Goal: Transaction & Acquisition: Purchase product/service

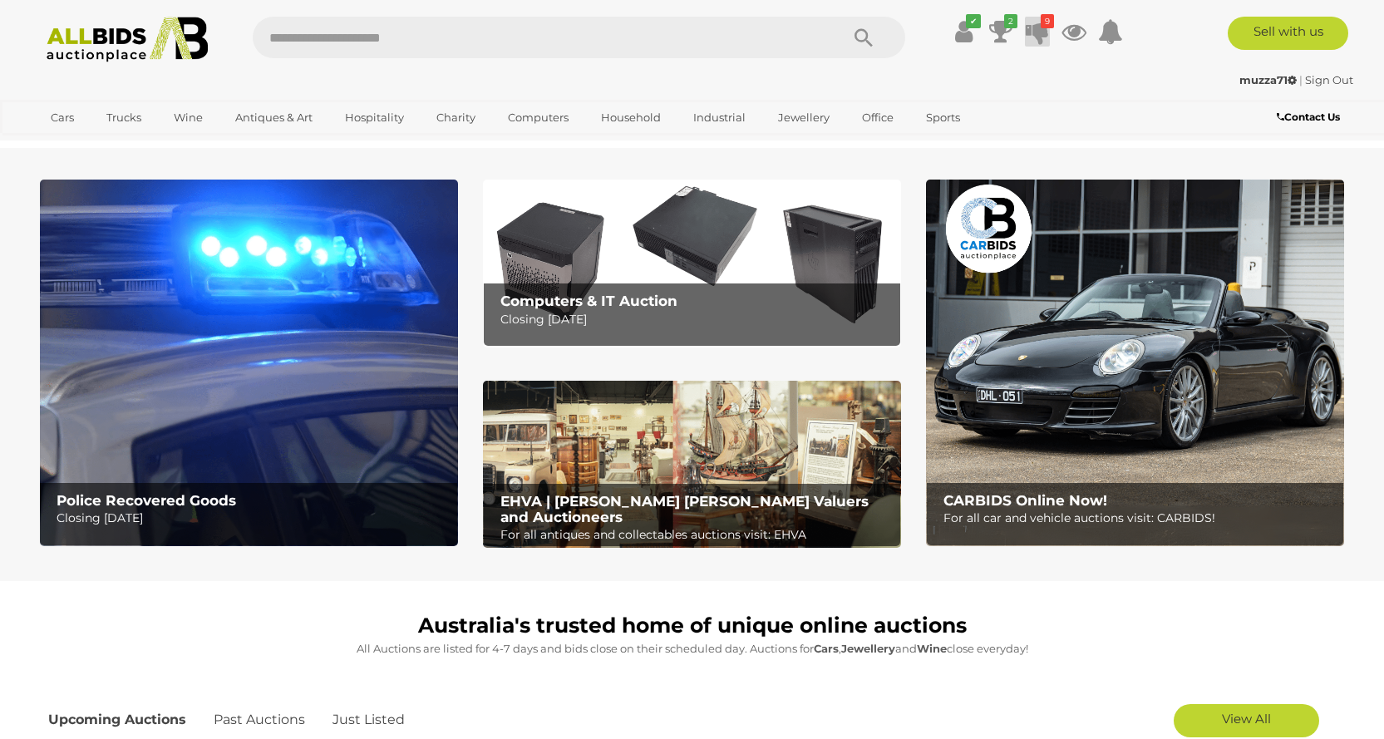
click at [1045, 36] on icon at bounding box center [1037, 32] width 23 height 30
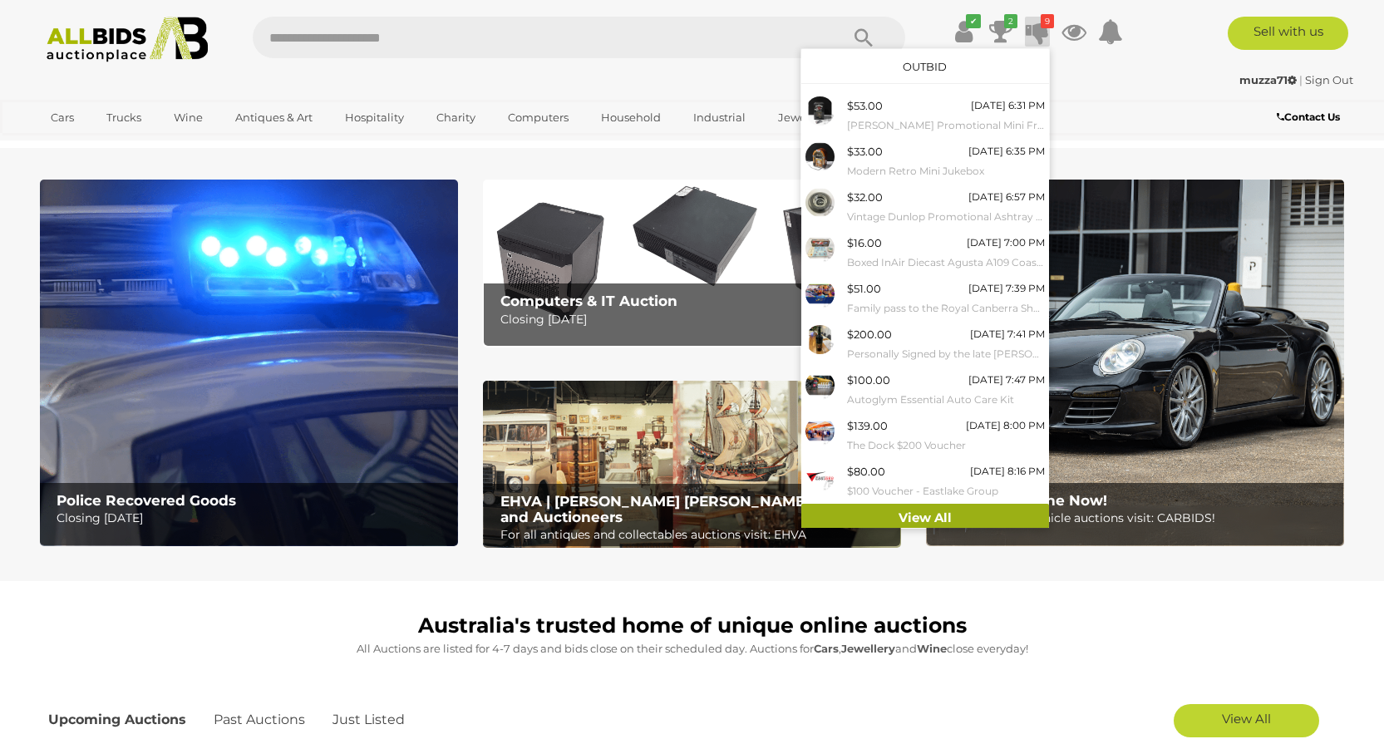
click at [966, 519] on link "View All" at bounding box center [925, 518] width 248 height 29
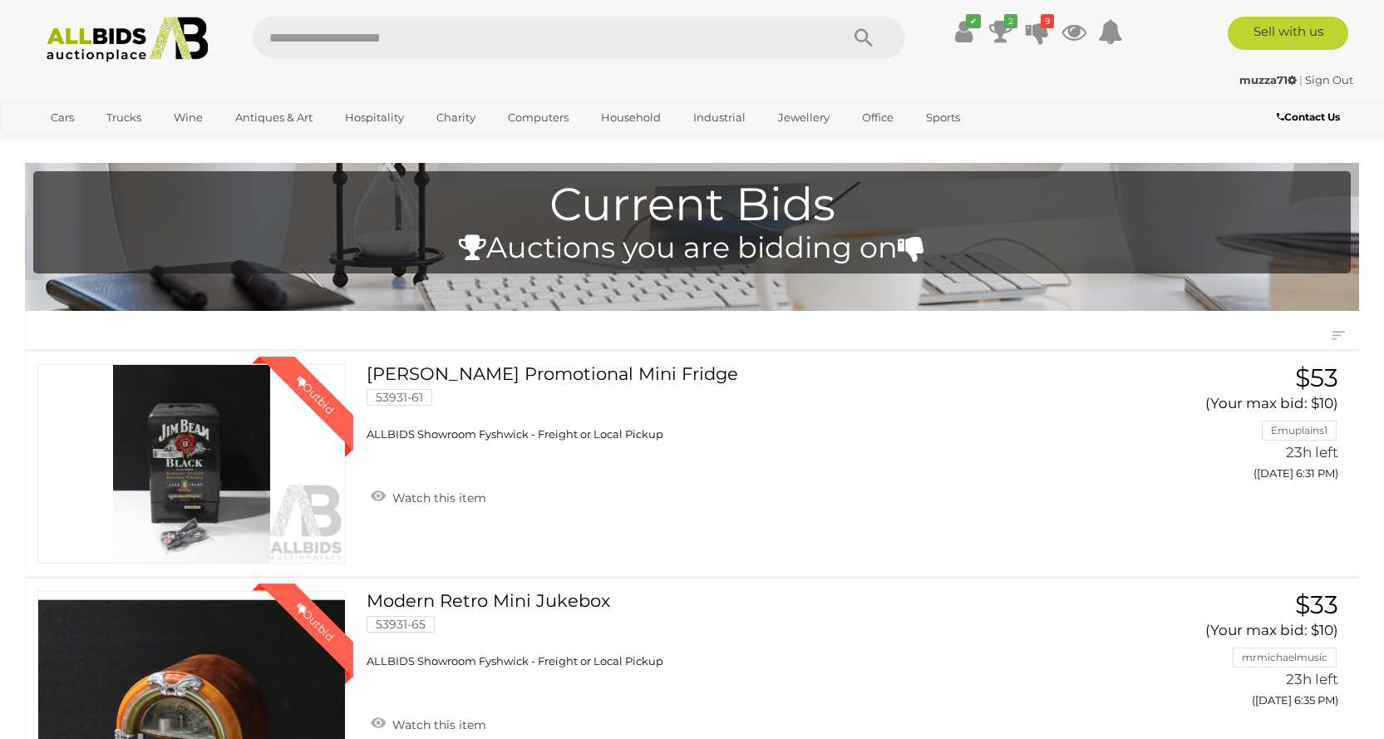
drag, startPoint x: 1388, startPoint y: 21, endPoint x: 1383, endPoint y: -101, distance: 121.5
click at [100, 48] on img at bounding box center [127, 40] width 180 height 46
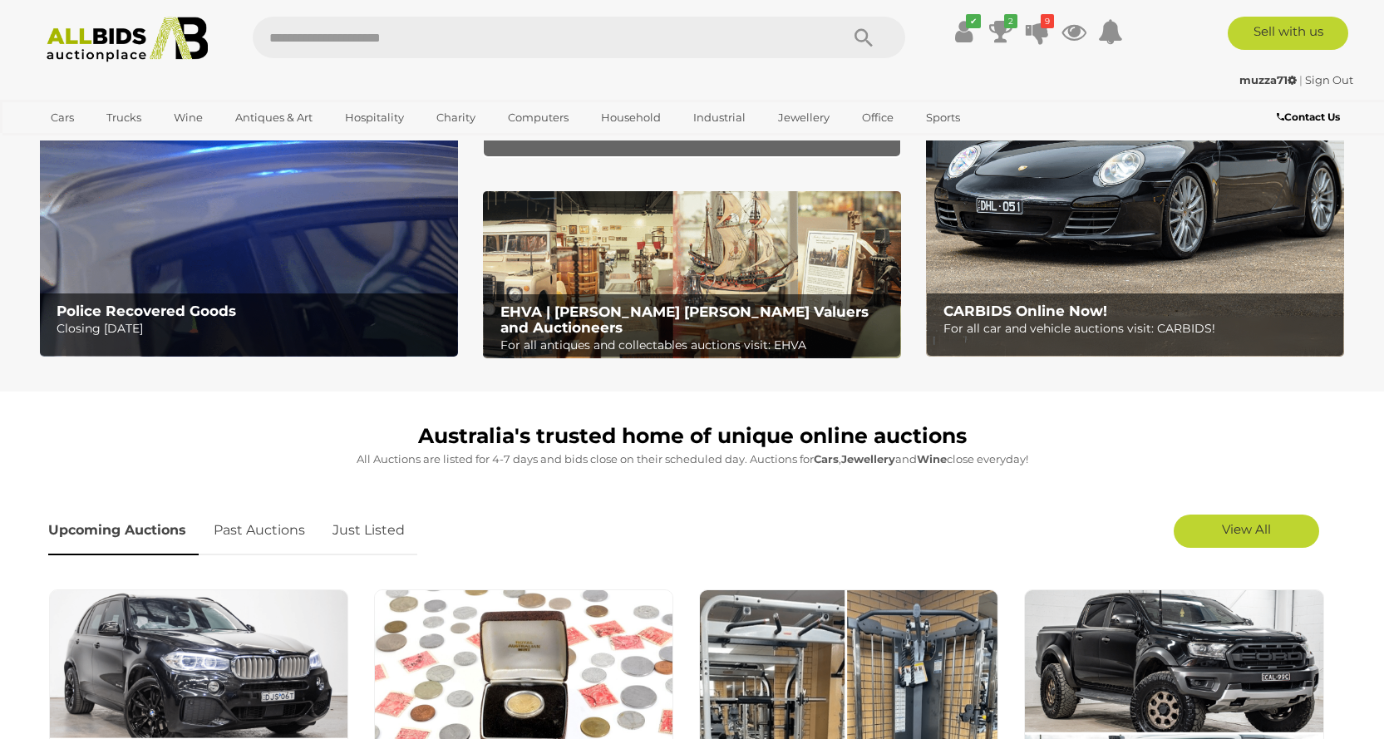
scroll to position [403, 0]
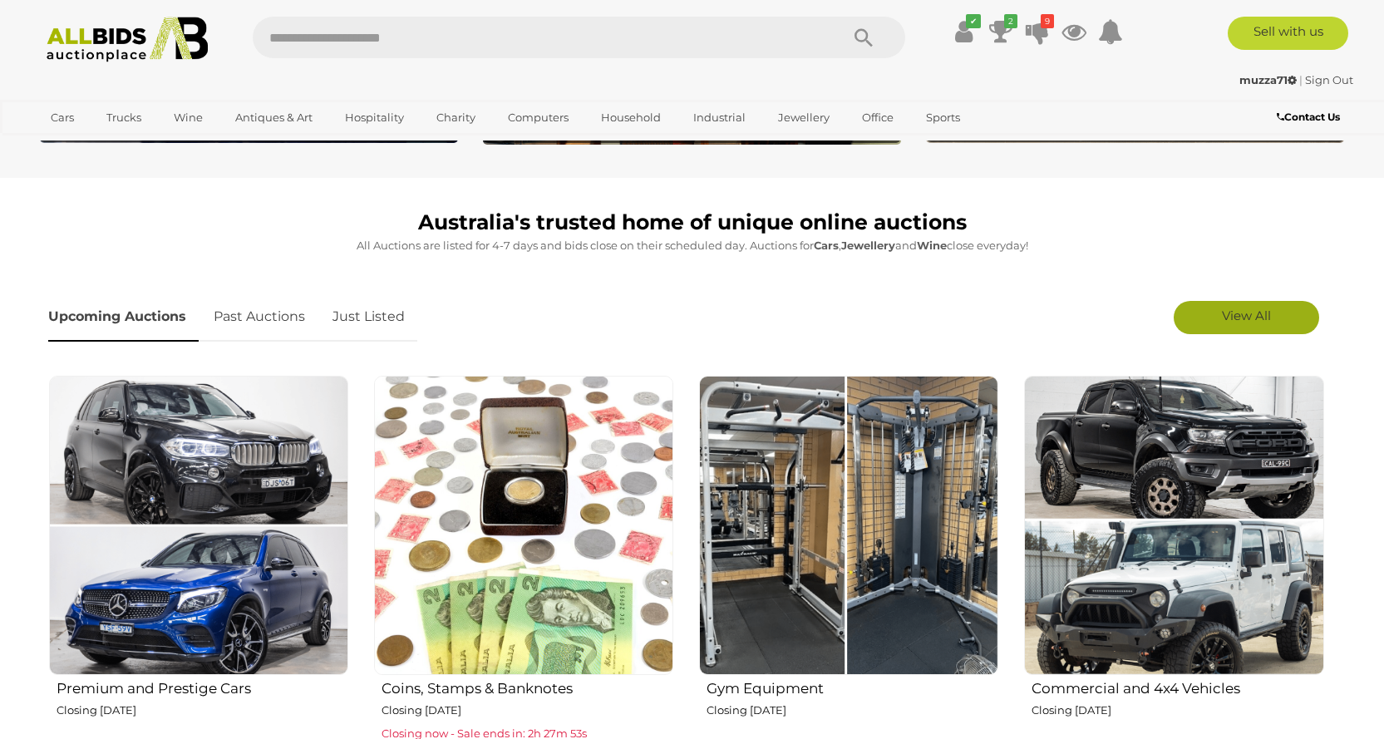
click at [1240, 315] on span "View All" at bounding box center [1246, 316] width 49 height 16
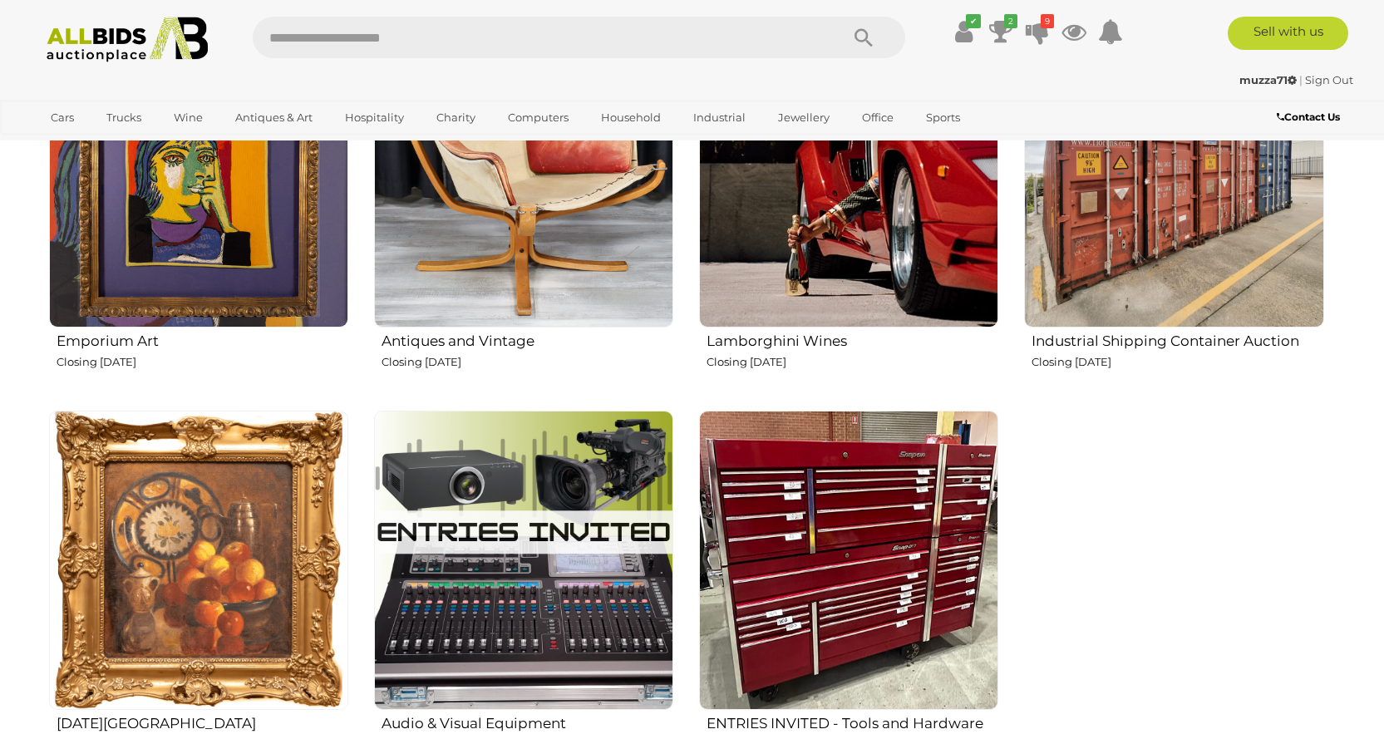
scroll to position [2664, 0]
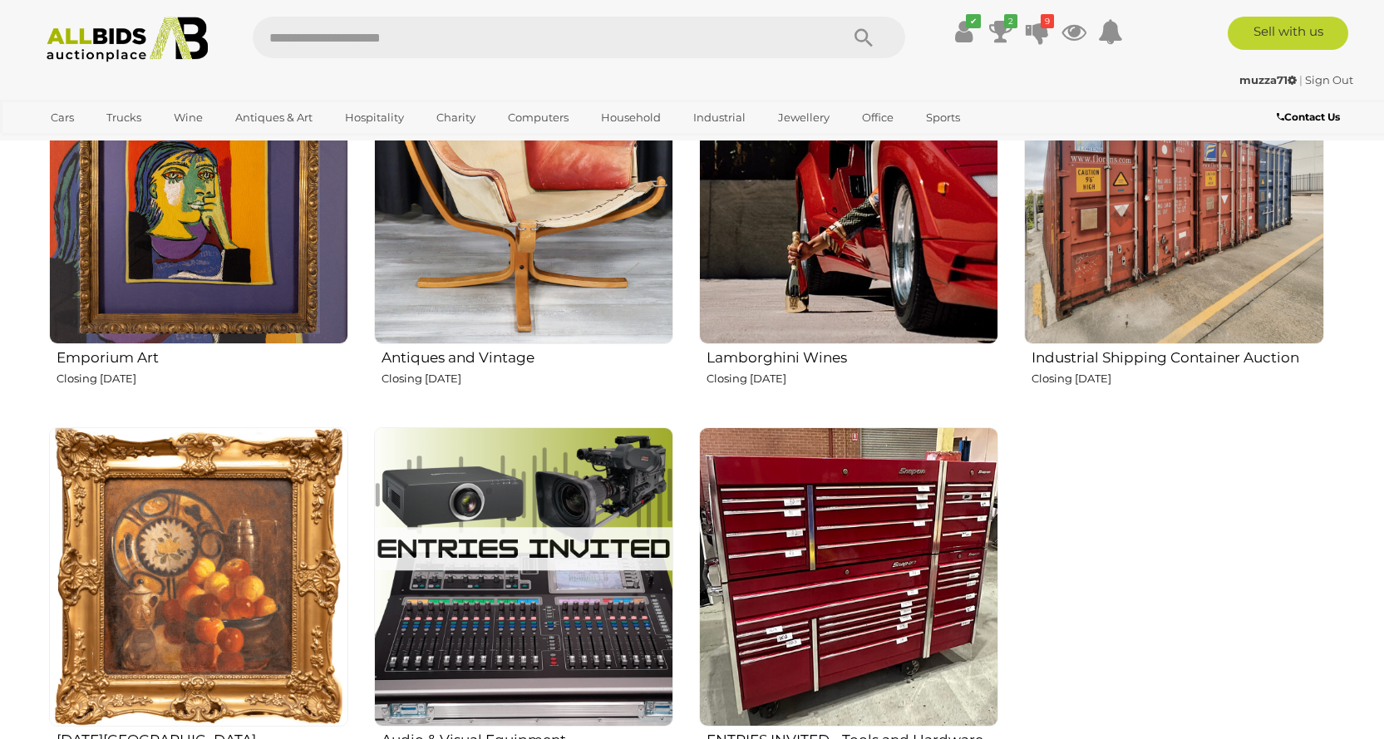
click at [784, 373] on p "Closing Thursday 18th September" at bounding box center [853, 378] width 292 height 19
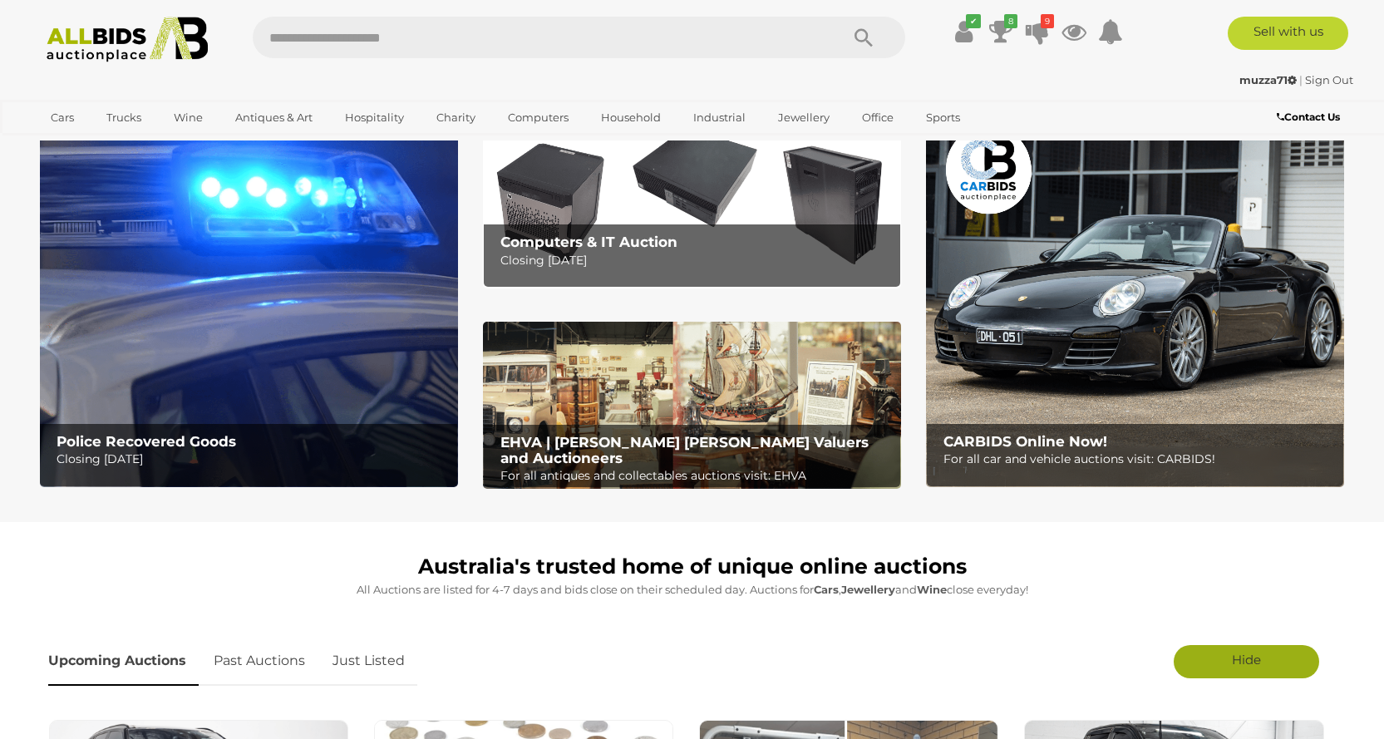
scroll to position [84, 0]
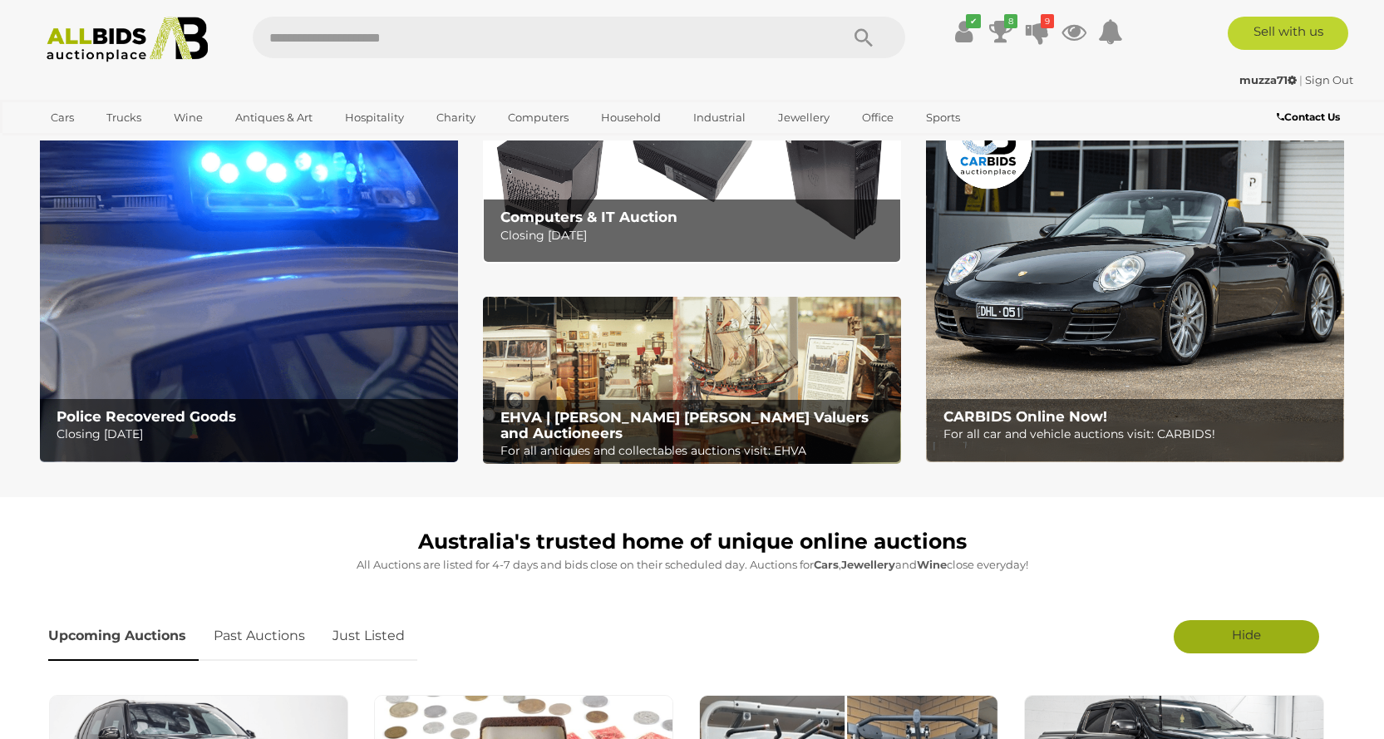
click at [387, 629] on link "Just Listed" at bounding box center [368, 636] width 97 height 49
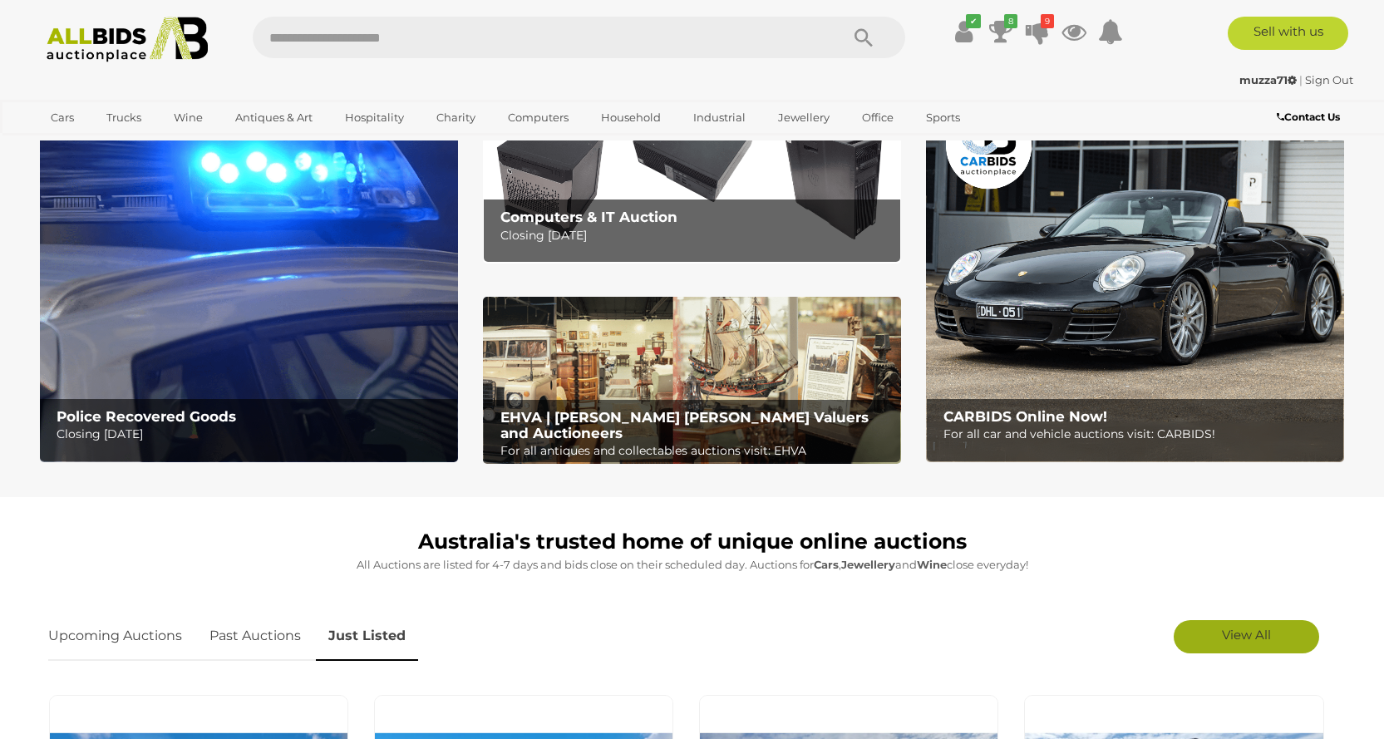
click at [1271, 633] on span "View All" at bounding box center [1246, 635] width 49 height 16
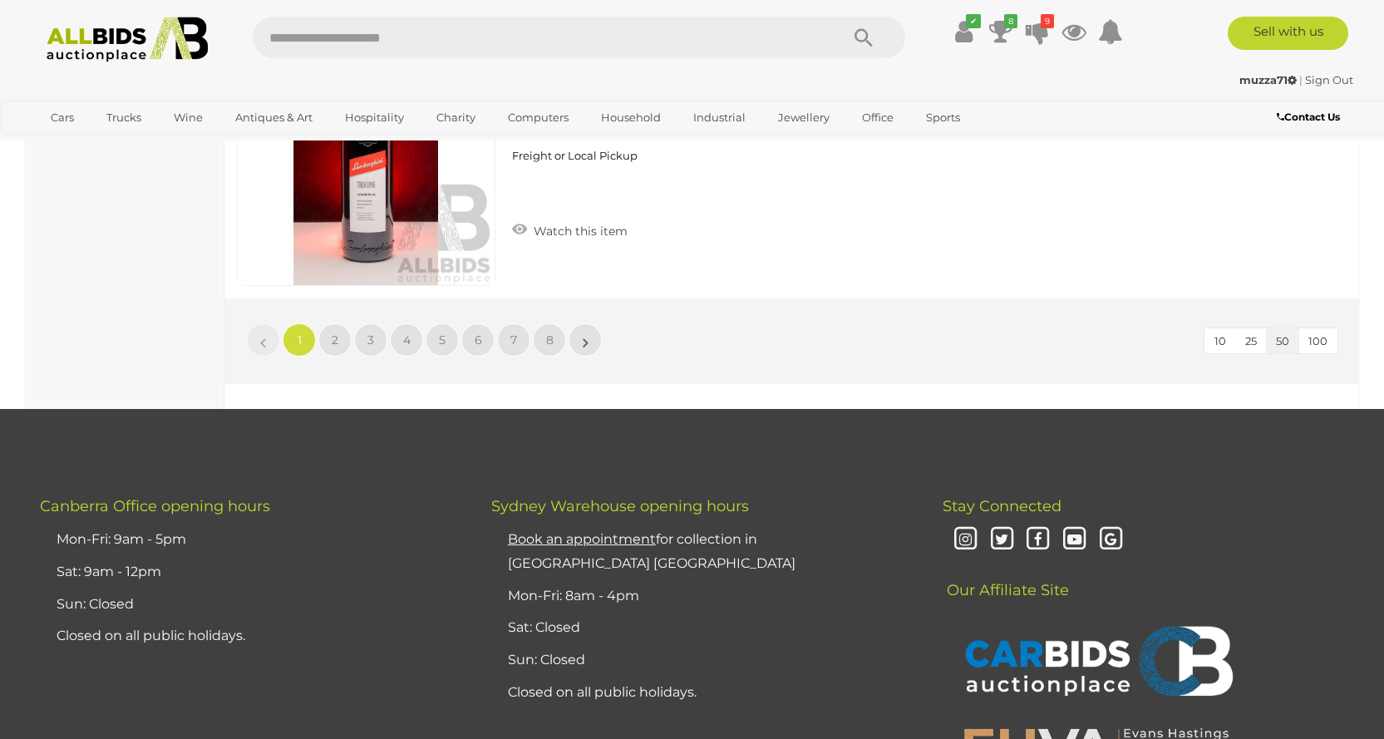
scroll to position [14199, 0]
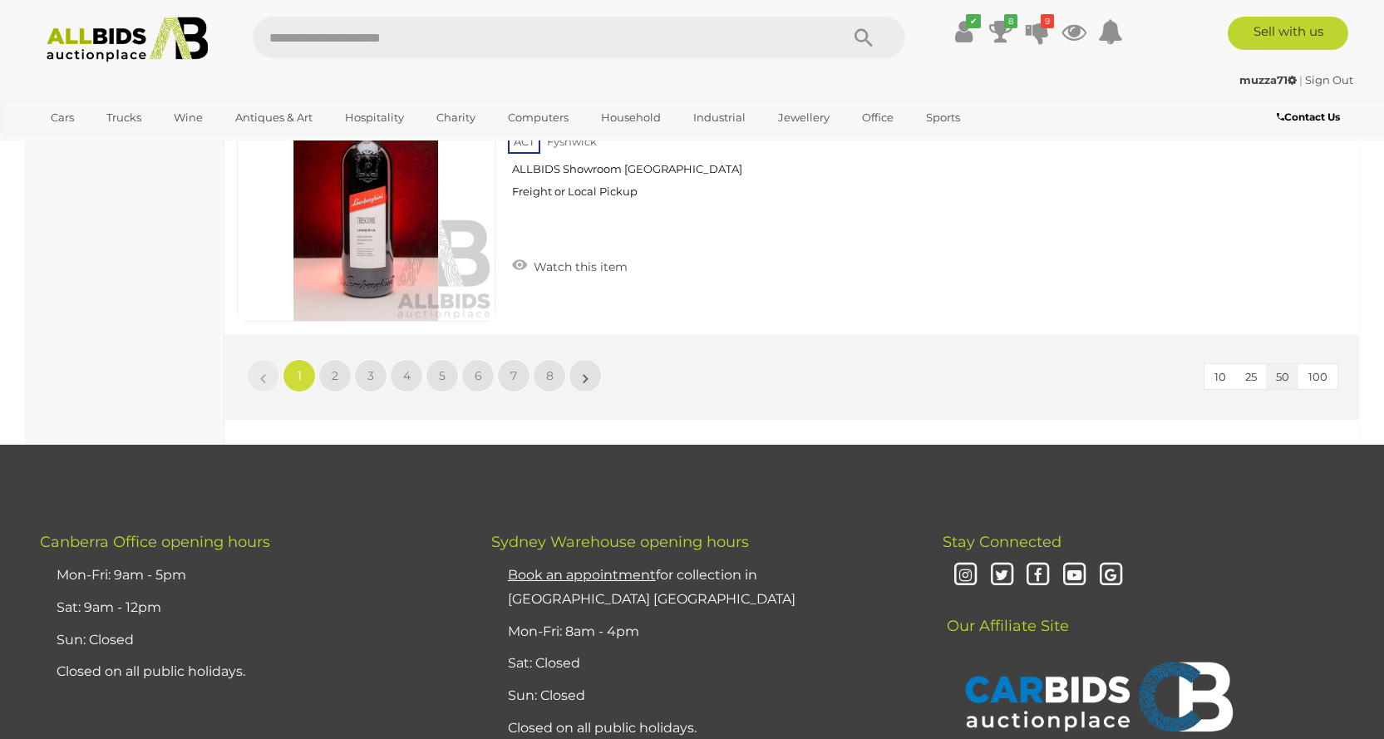
click at [1321, 379] on span "100" at bounding box center [1318, 376] width 19 height 13
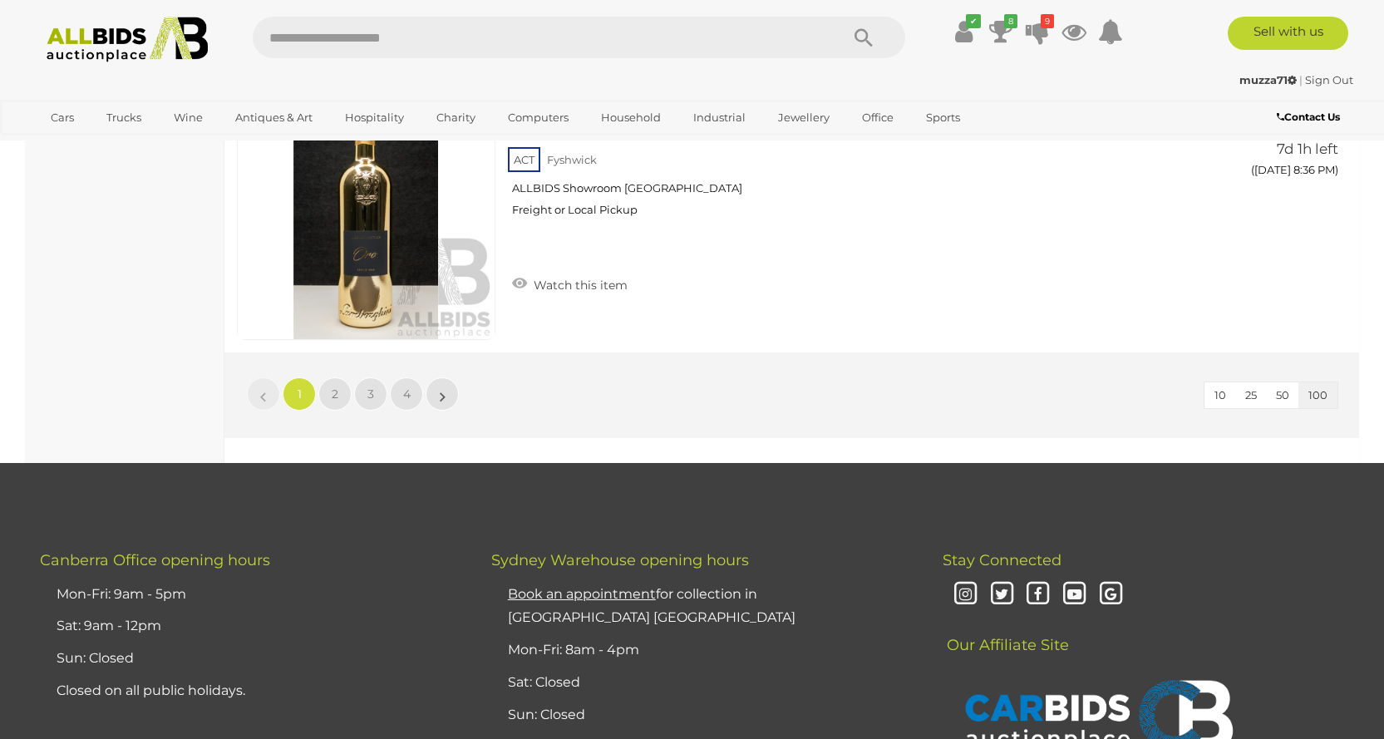
scroll to position [28560, 0]
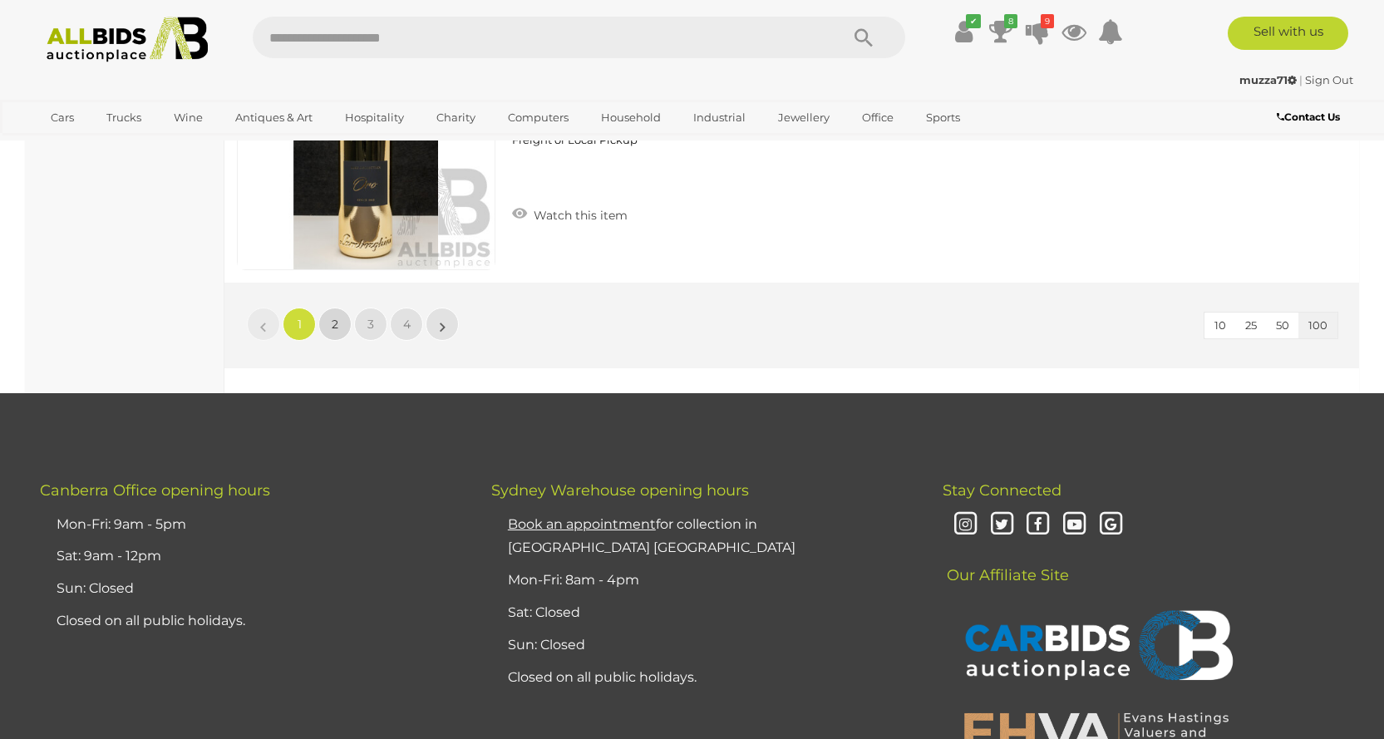
click at [336, 328] on span "2" at bounding box center [335, 324] width 7 height 15
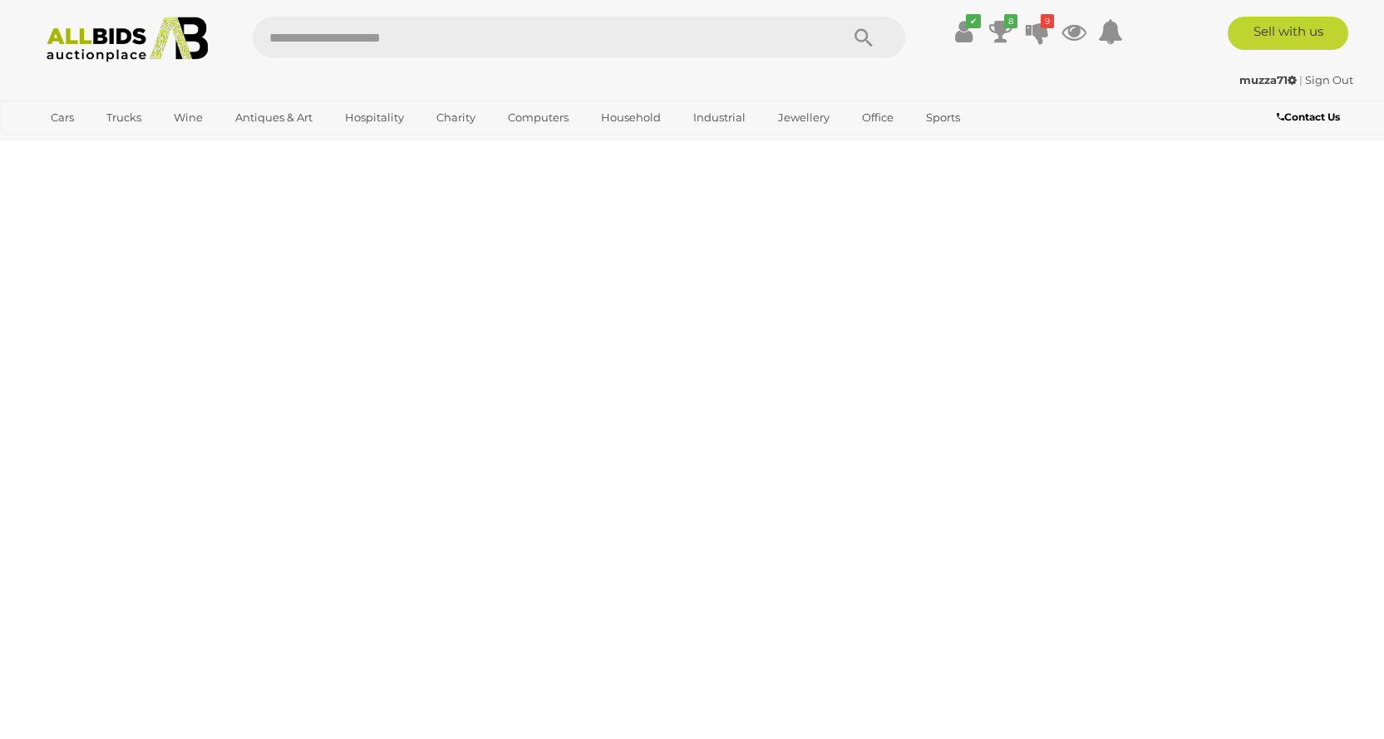
scroll to position [0, 0]
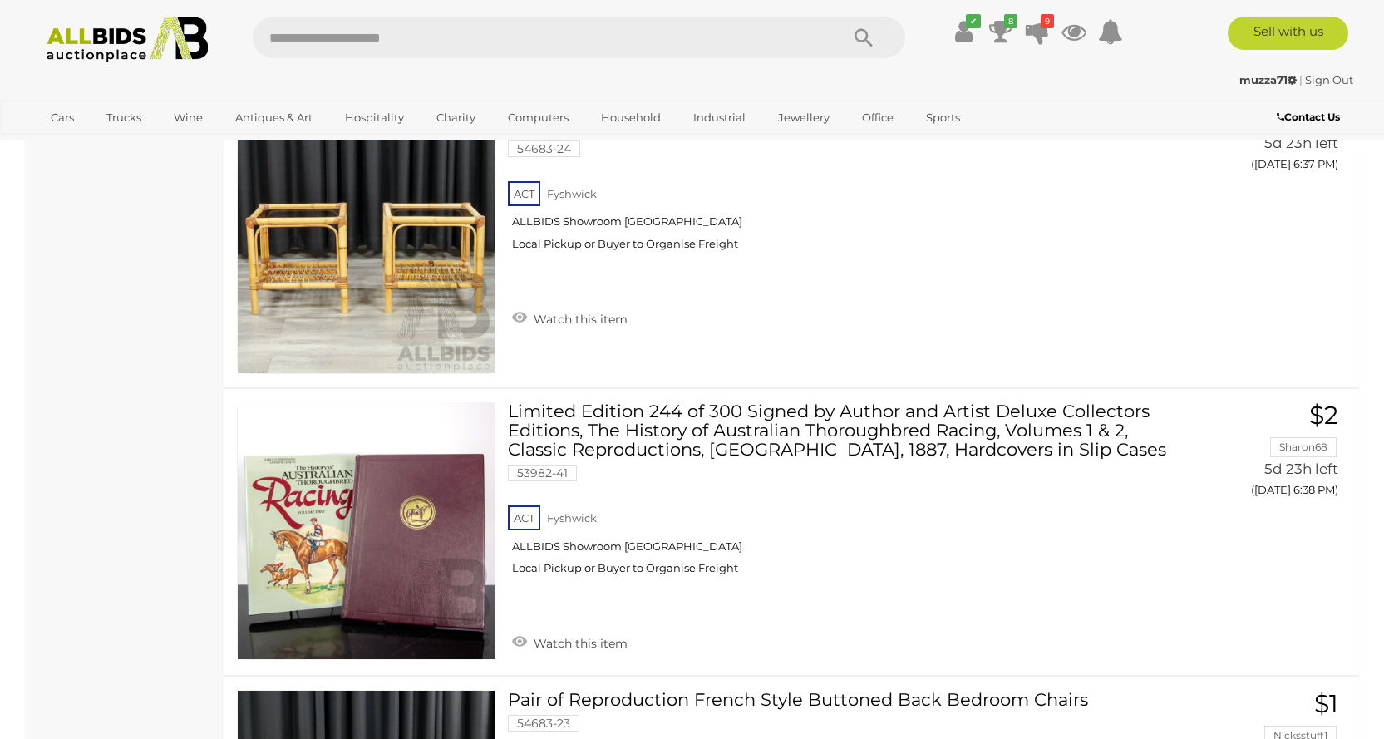
scroll to position [19376, 0]
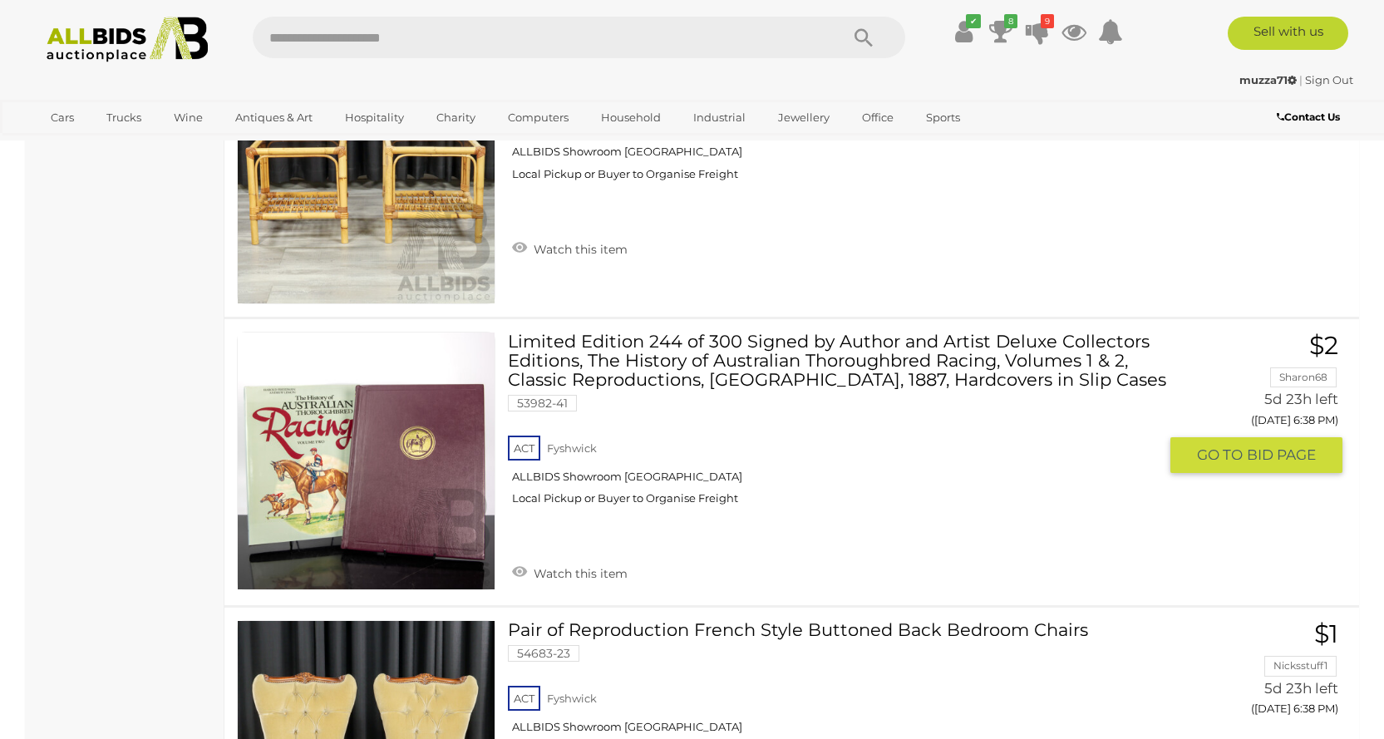
click at [853, 377] on link "Limited Edition 244 of 300 Signed by Author and Artist Deluxe Collectors Editio…" at bounding box center [838, 425] width 637 height 186
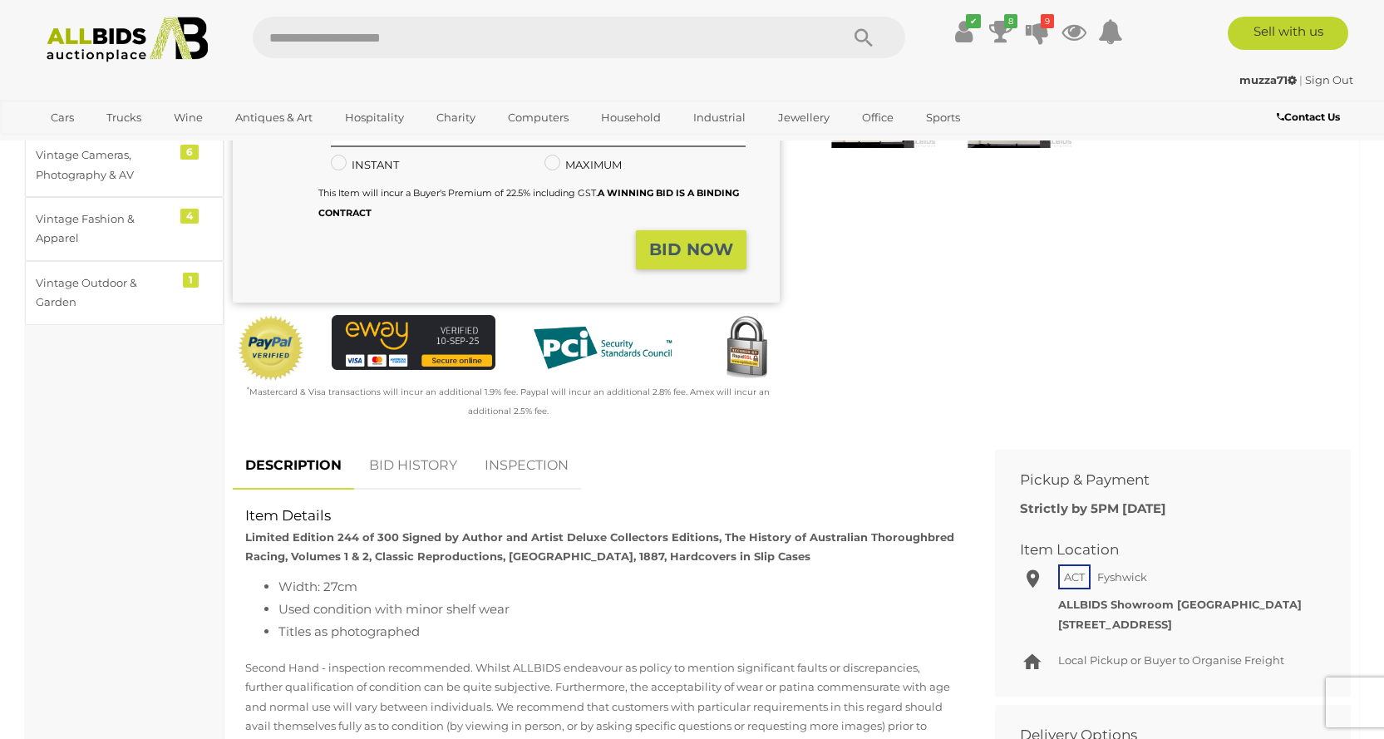
scroll to position [249, 0]
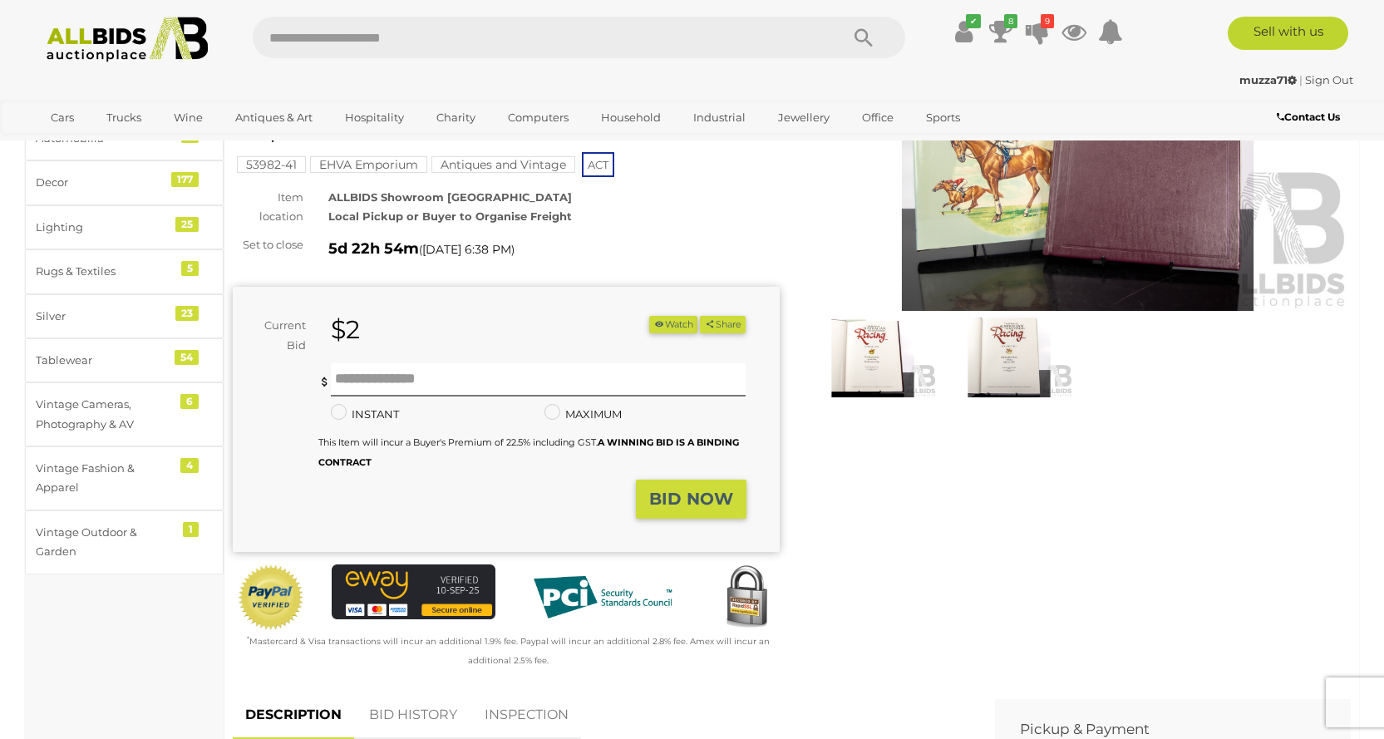
click at [871, 354] on img at bounding box center [873, 356] width 128 height 82
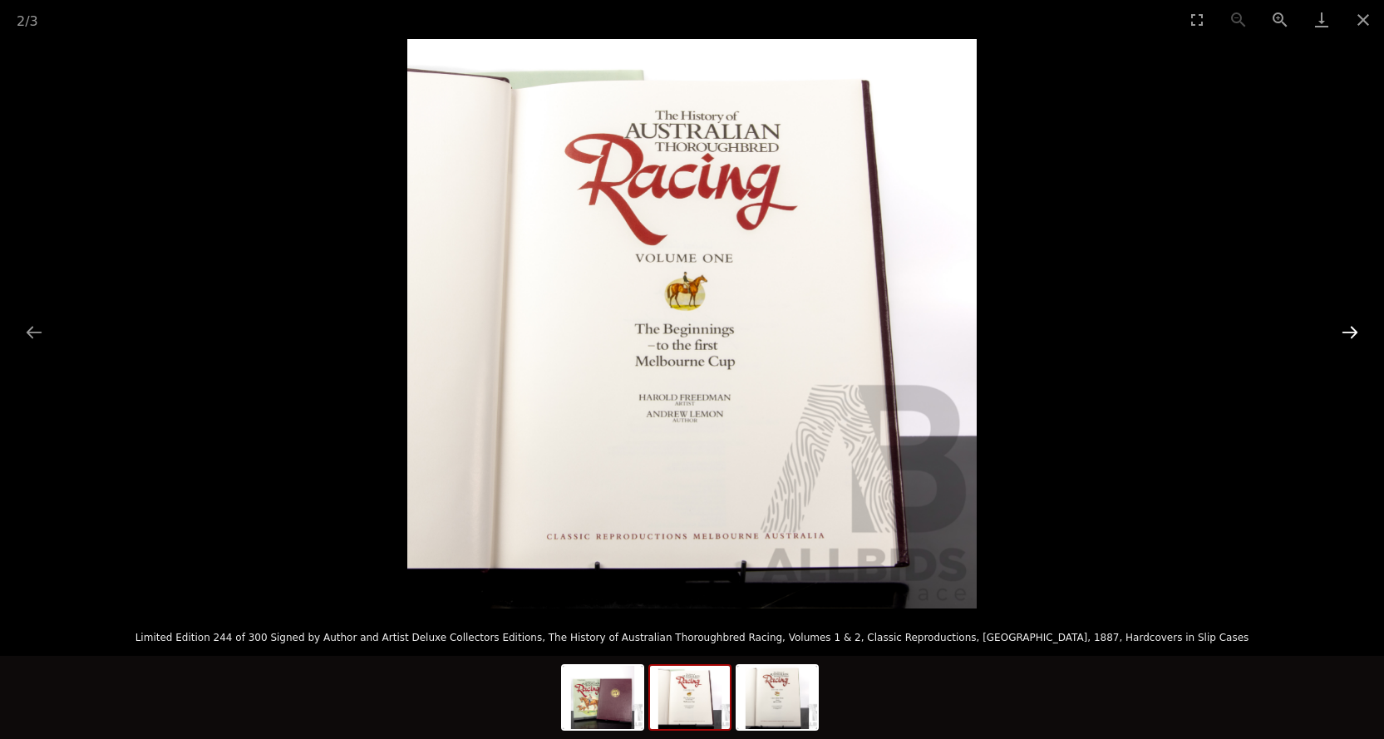
click at [1349, 332] on button "Next slide" at bounding box center [1350, 332] width 35 height 32
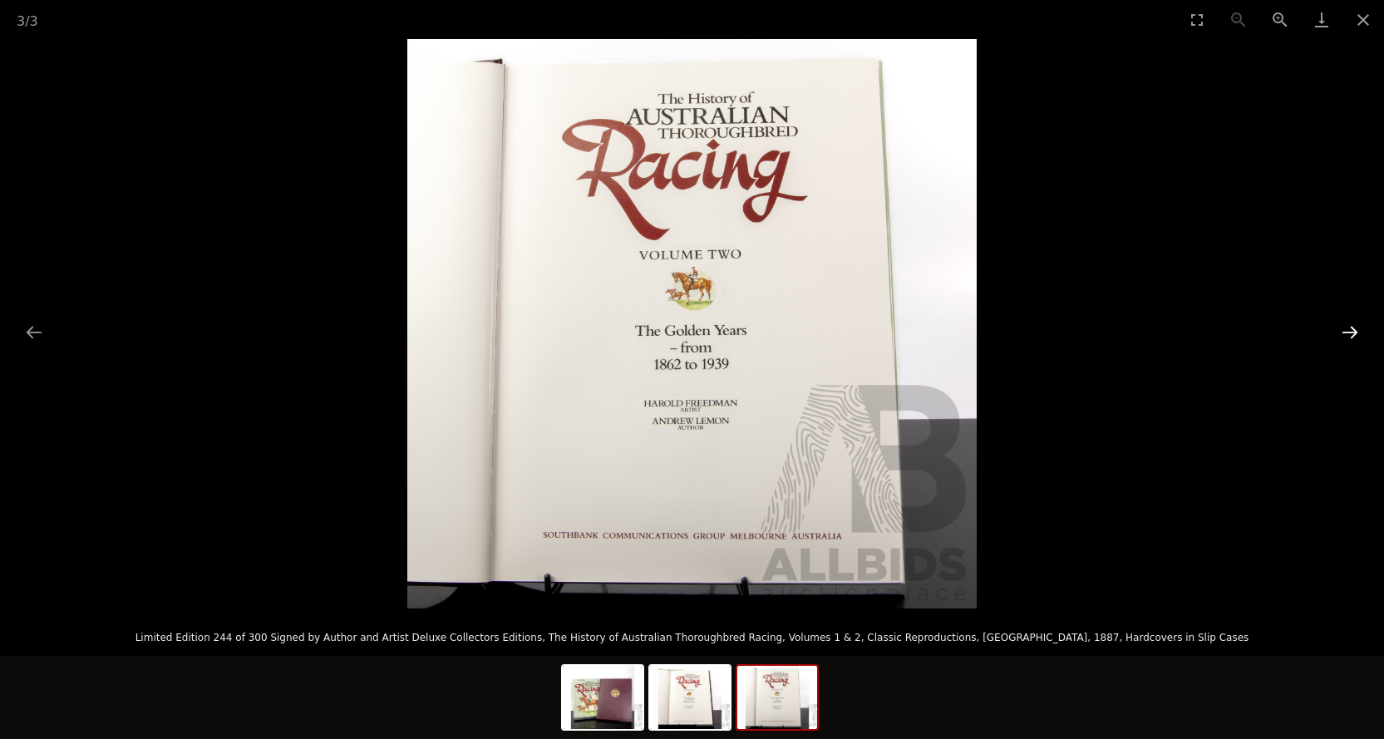
click at [1349, 332] on button "Next slide" at bounding box center [1350, 332] width 35 height 32
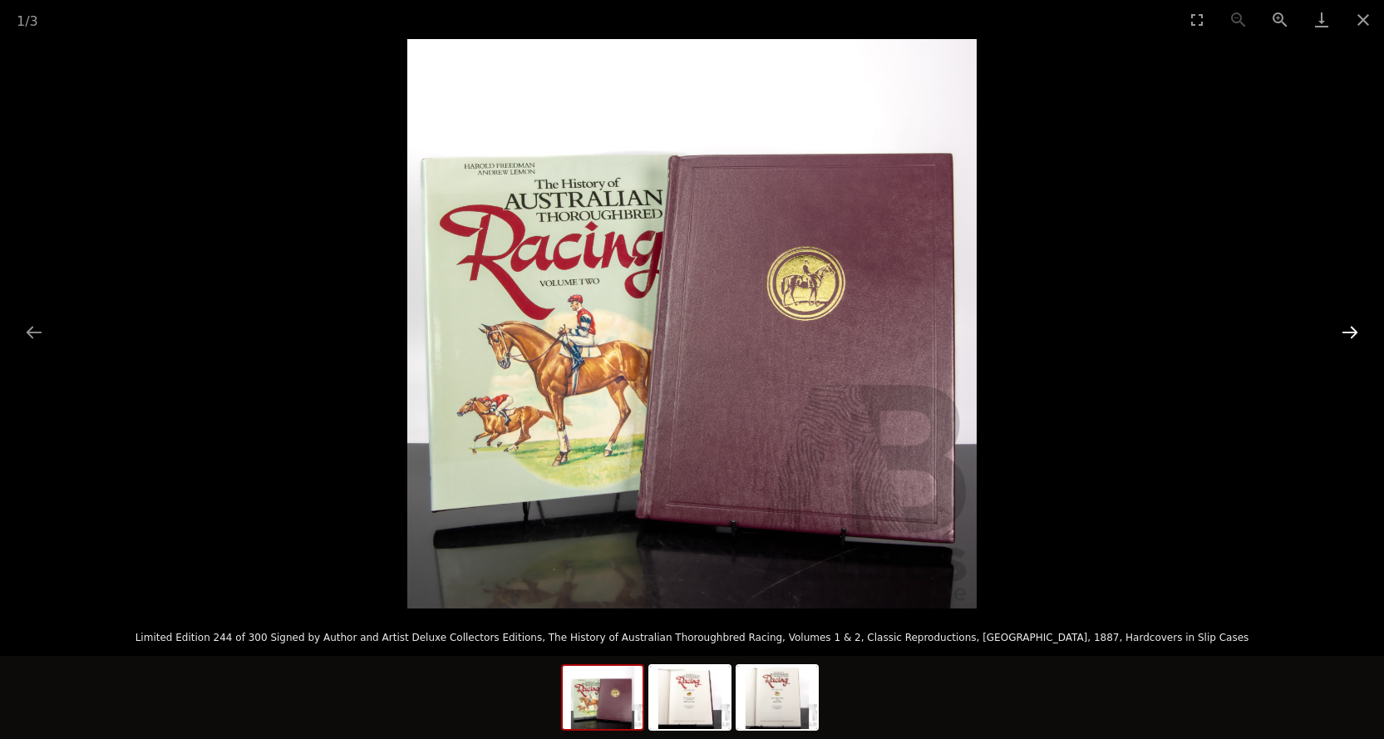
click at [1349, 332] on button "Next slide" at bounding box center [1350, 332] width 35 height 32
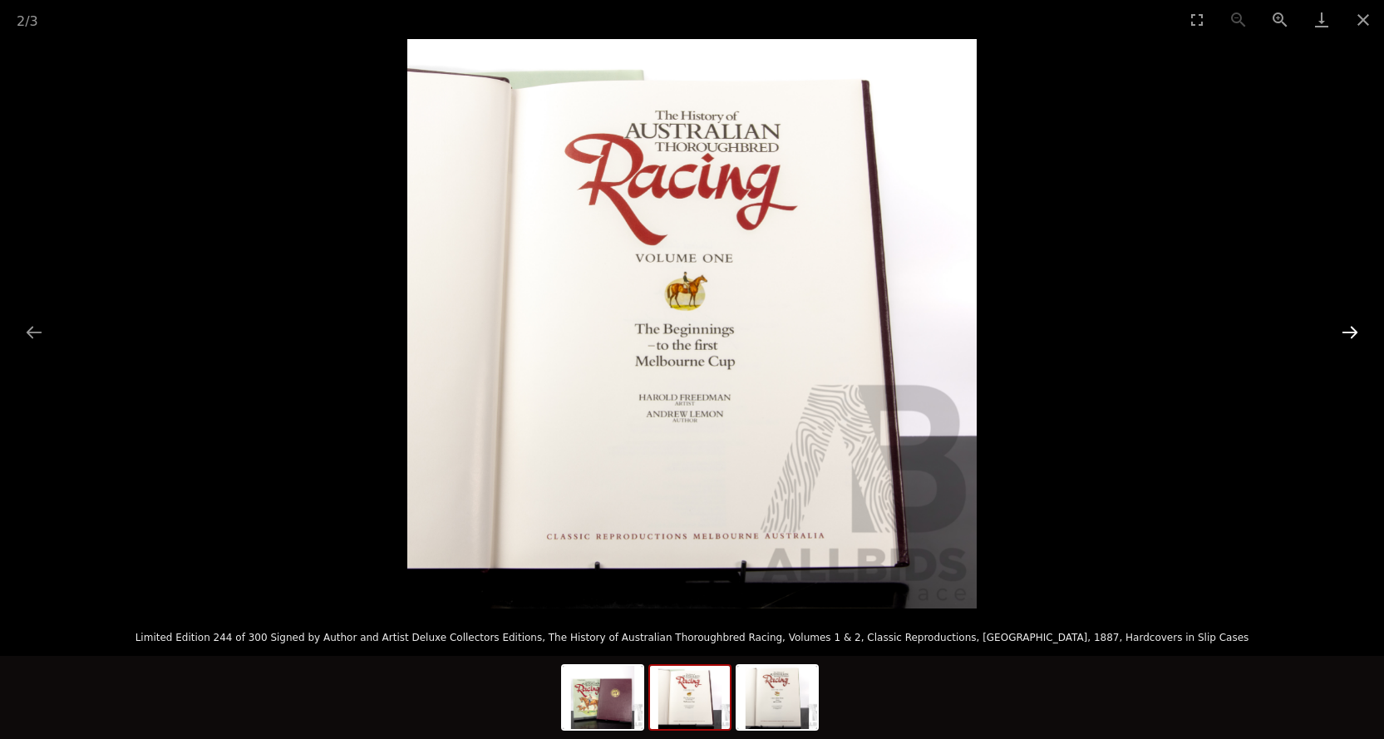
click at [1349, 332] on button "Next slide" at bounding box center [1350, 332] width 35 height 32
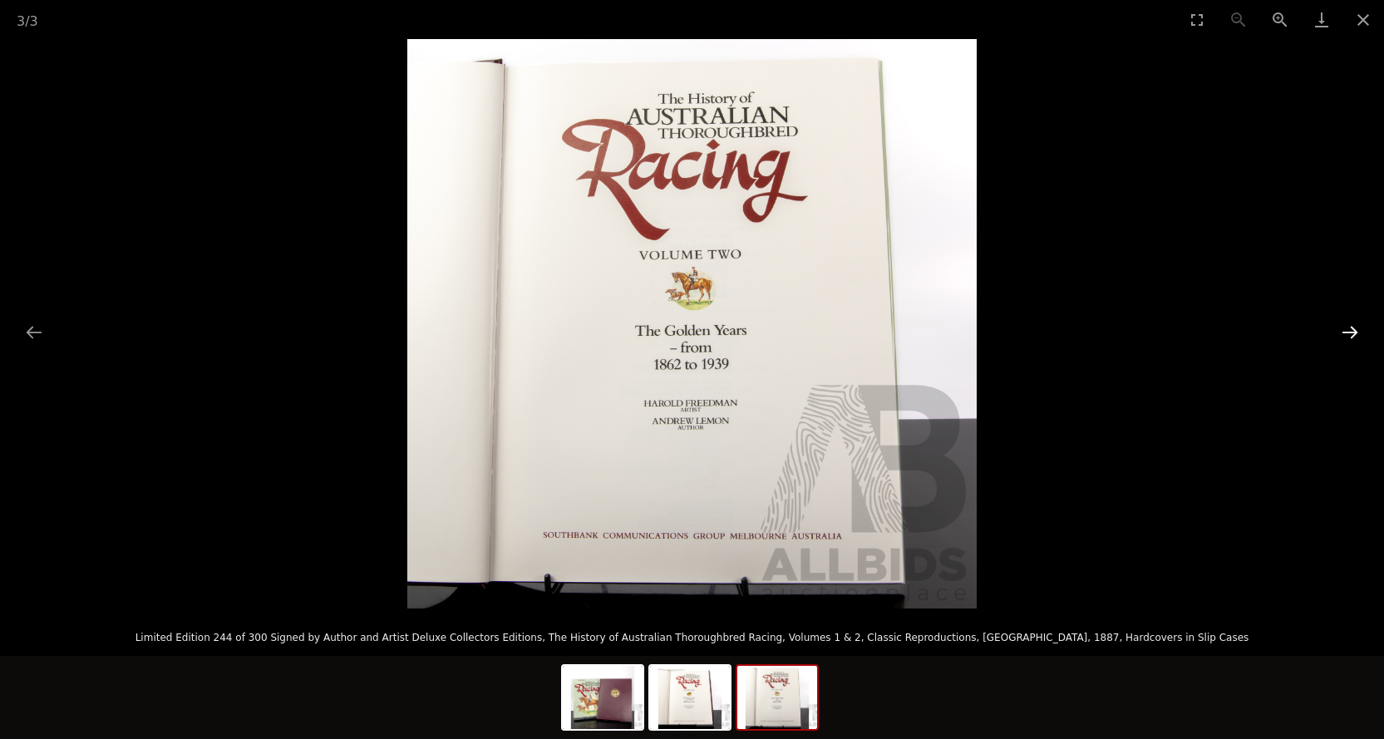
click at [1349, 332] on button "Next slide" at bounding box center [1350, 332] width 35 height 32
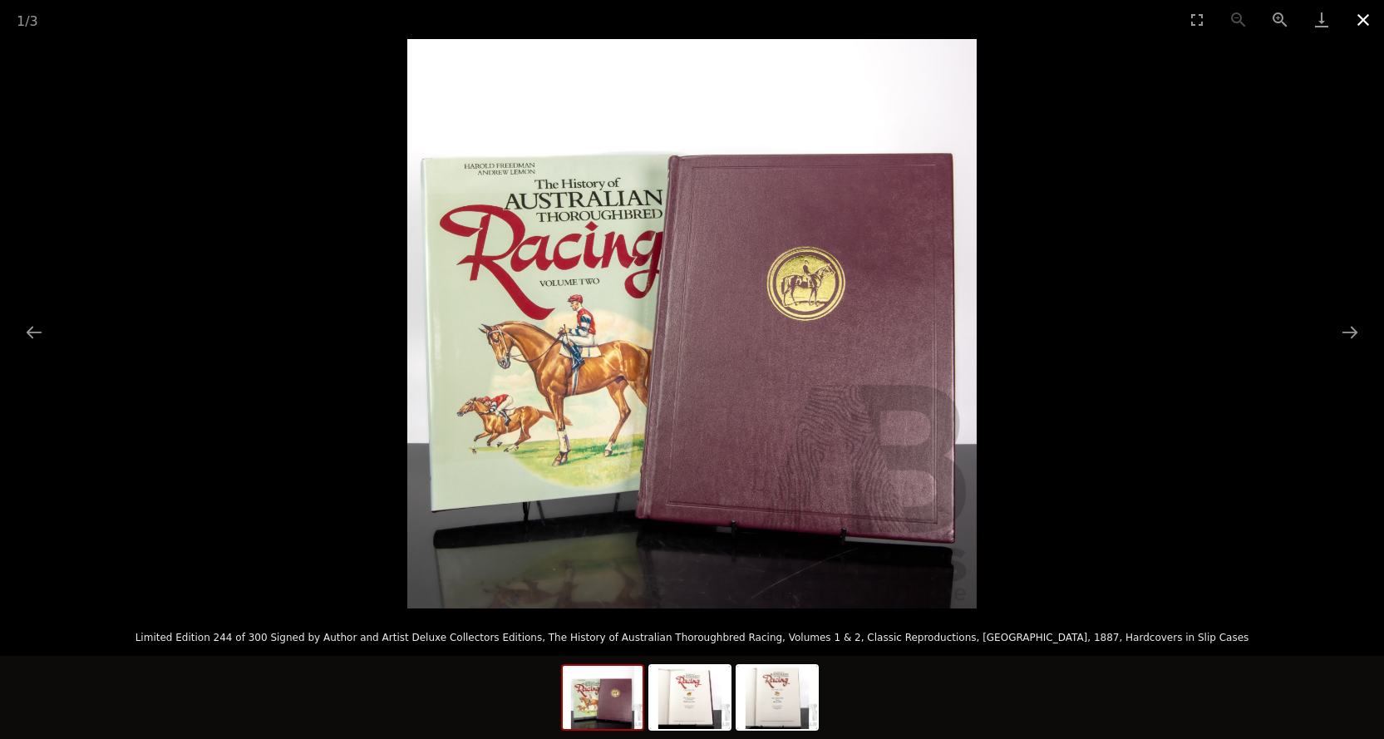
click at [1364, 17] on button "Close gallery" at bounding box center [1364, 19] width 42 height 39
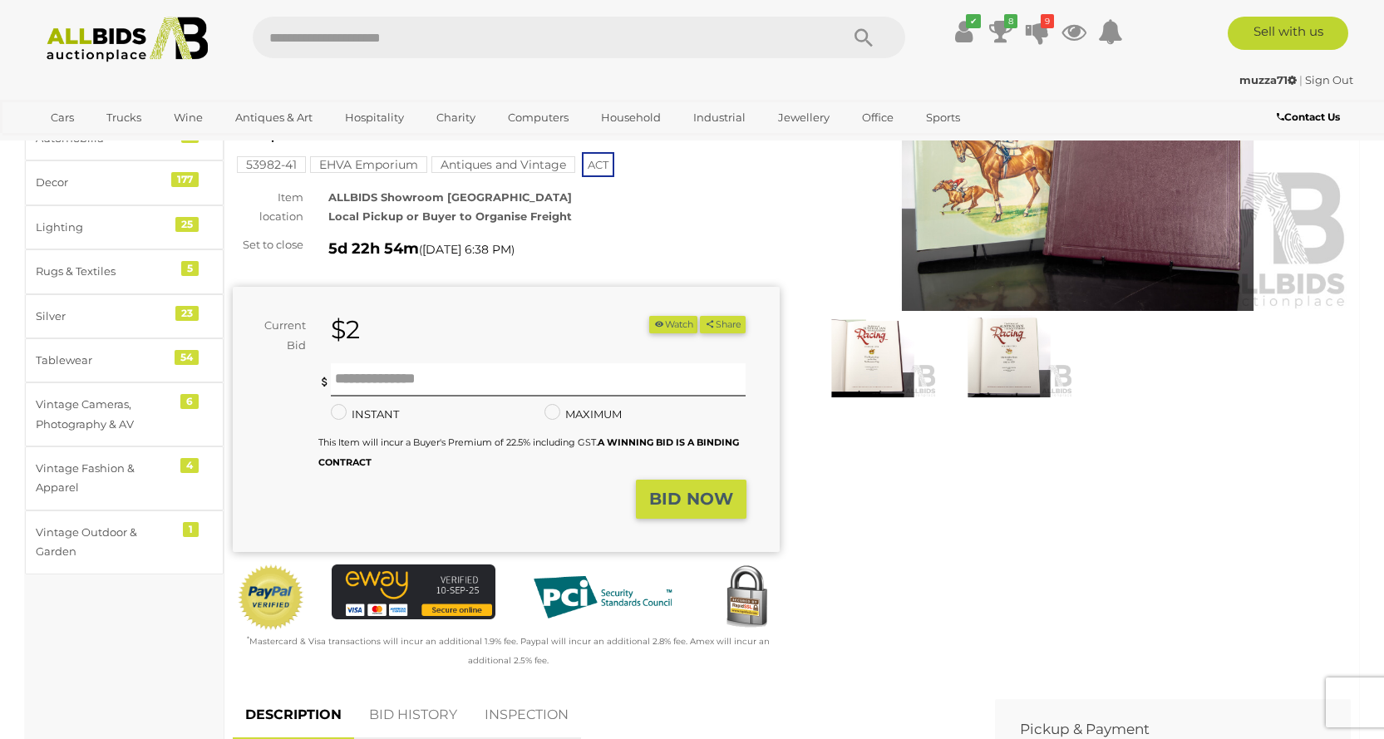
scroll to position [83, 0]
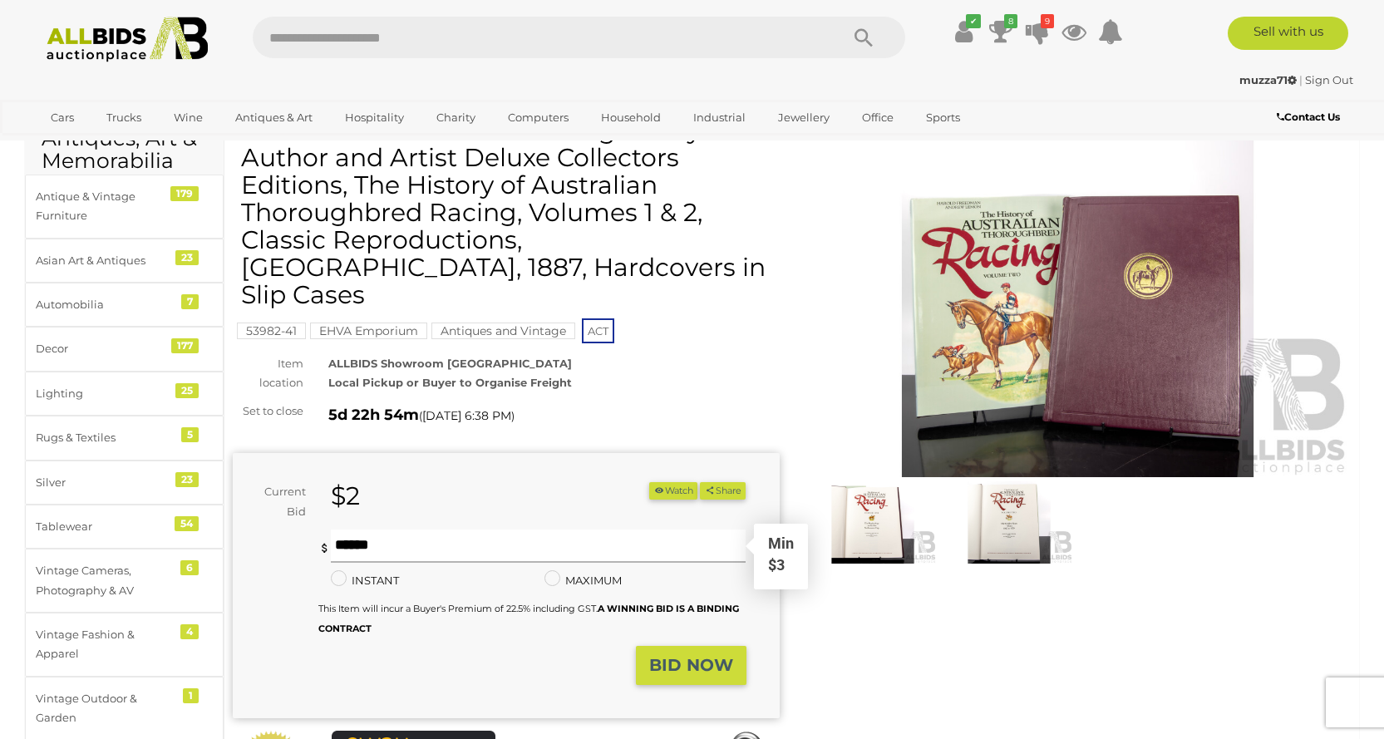
click at [402, 530] on input "text" at bounding box center [539, 546] width 416 height 33
type input "**"
click at [708, 655] on strong "BID NOW" at bounding box center [691, 665] width 84 height 20
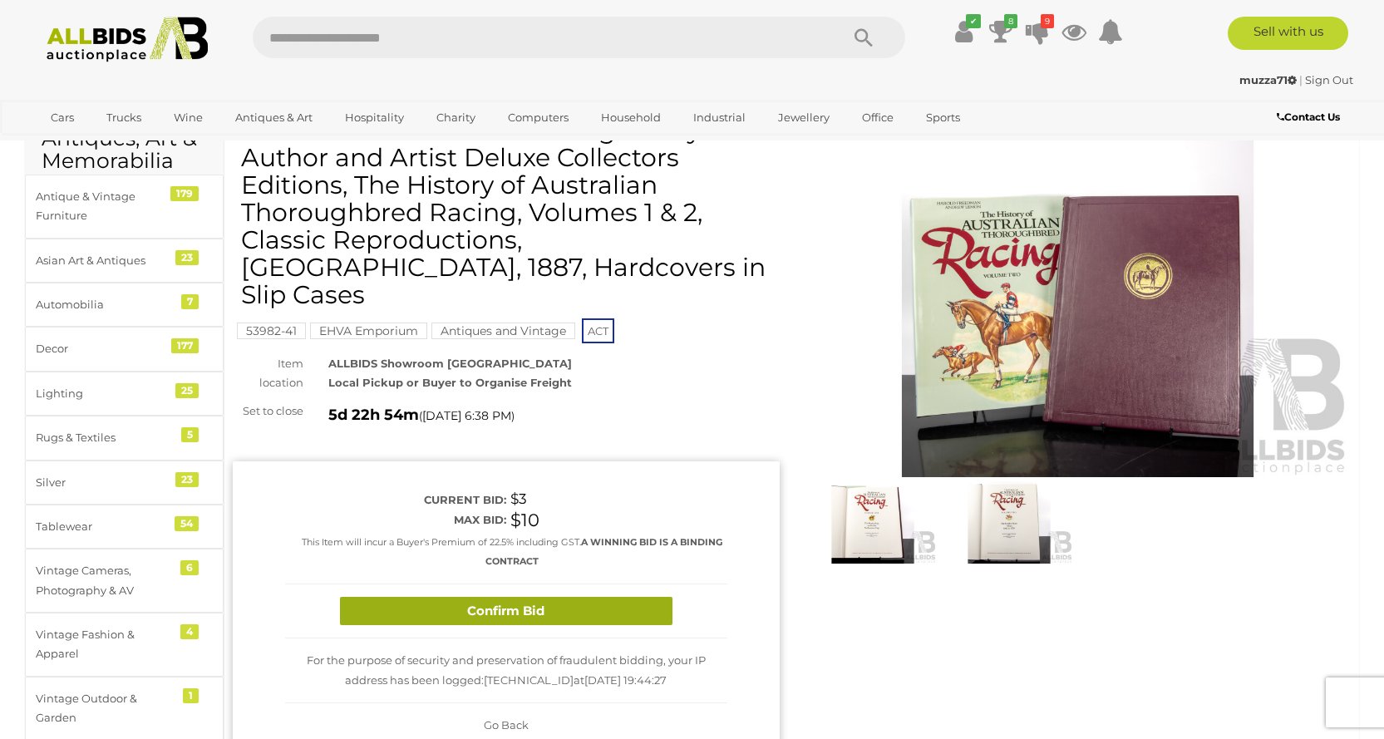
click at [606, 597] on button "Confirm Bid" at bounding box center [506, 611] width 333 height 29
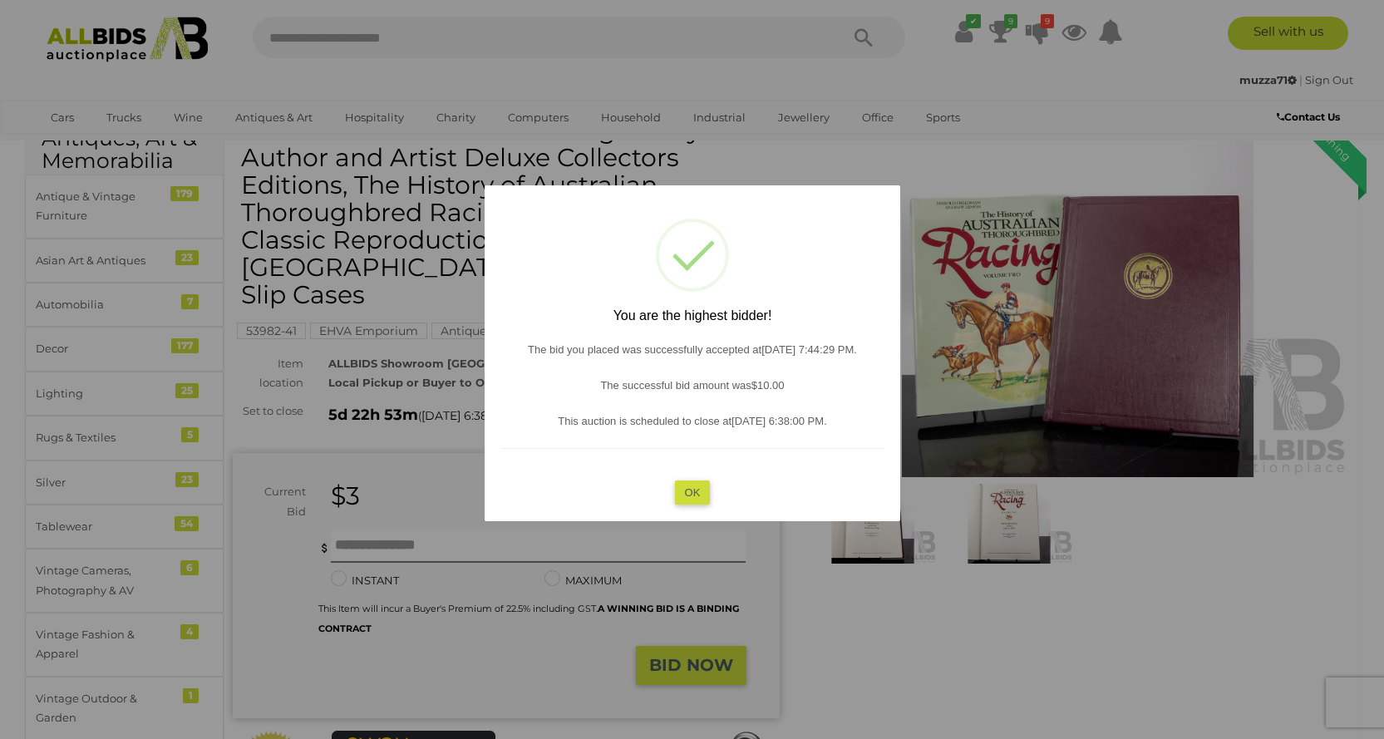
click at [700, 493] on button "OK" at bounding box center [692, 492] width 36 height 24
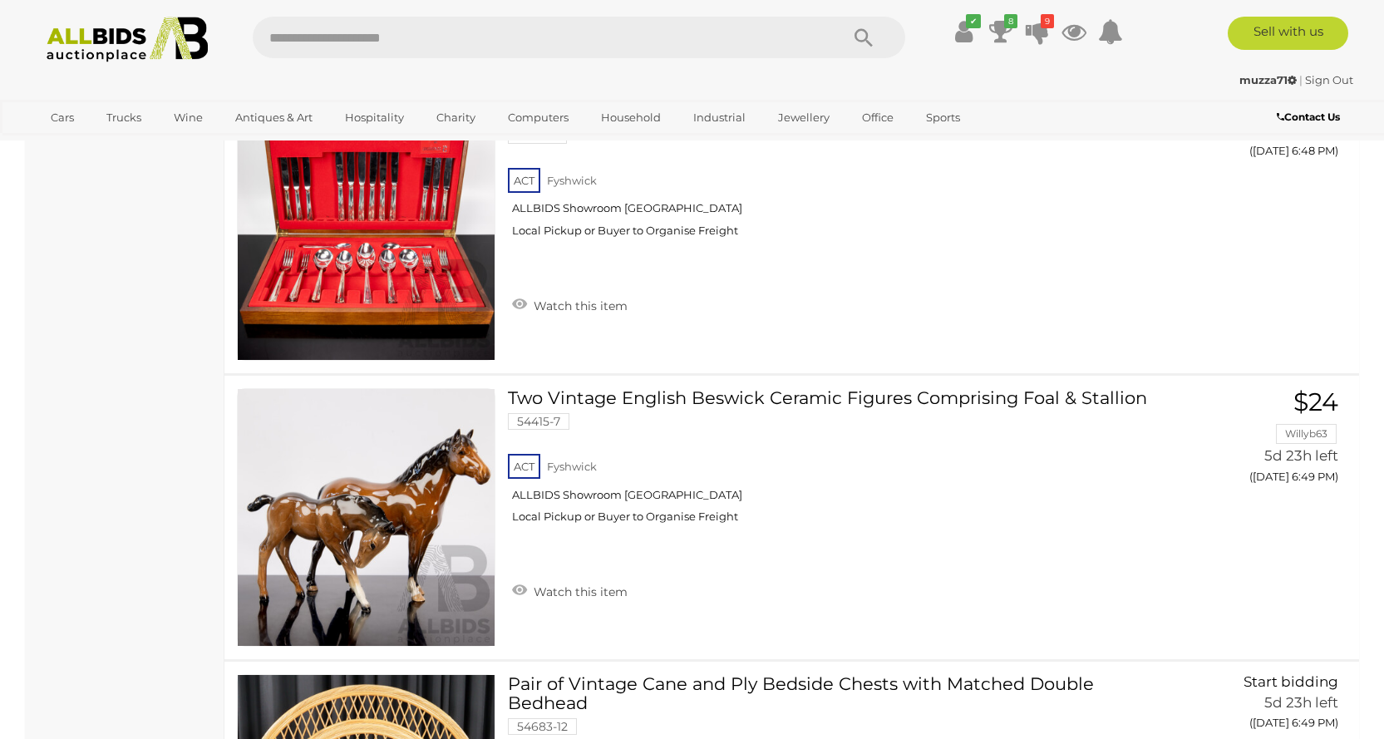
scroll to position [26625, 0]
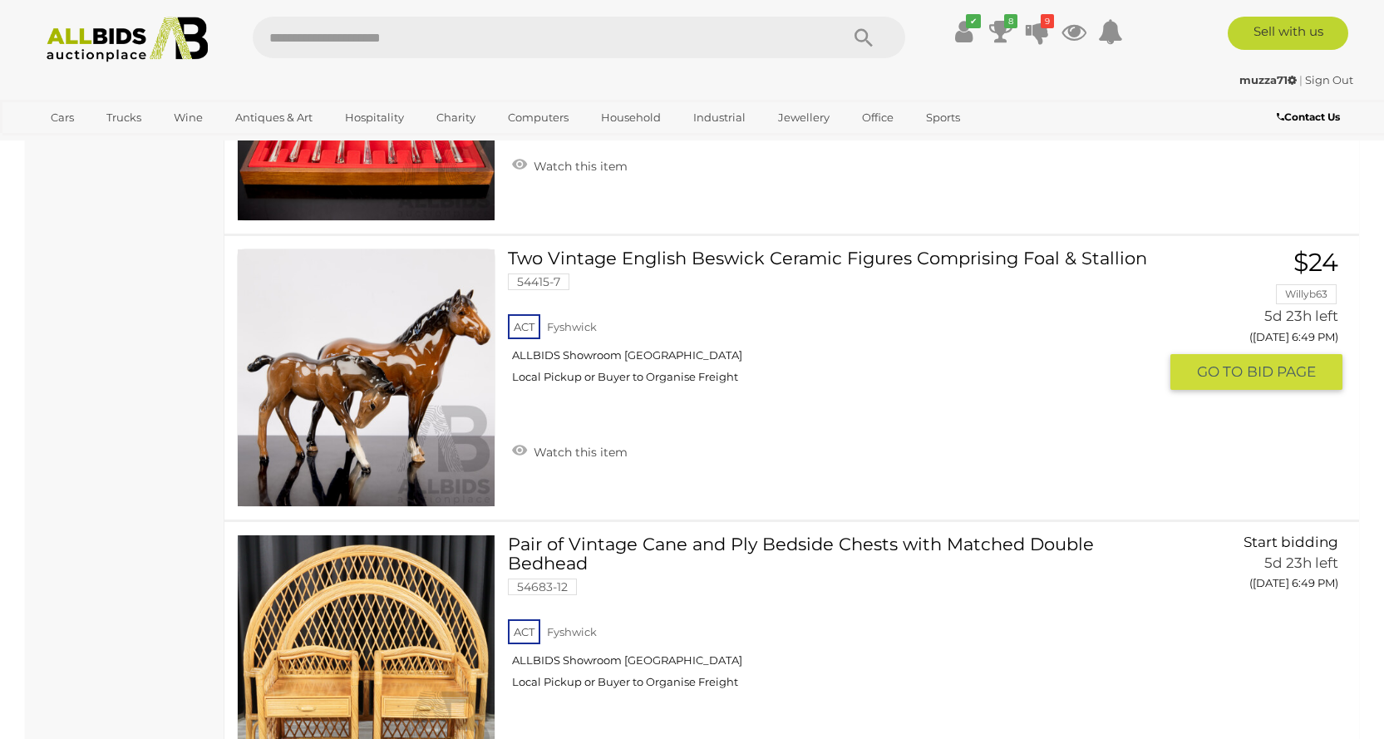
click at [788, 252] on link "Two Vintage English Beswick Ceramic Figures Comprising Foal & Stallion 54415-7 …" at bounding box center [838, 323] width 637 height 148
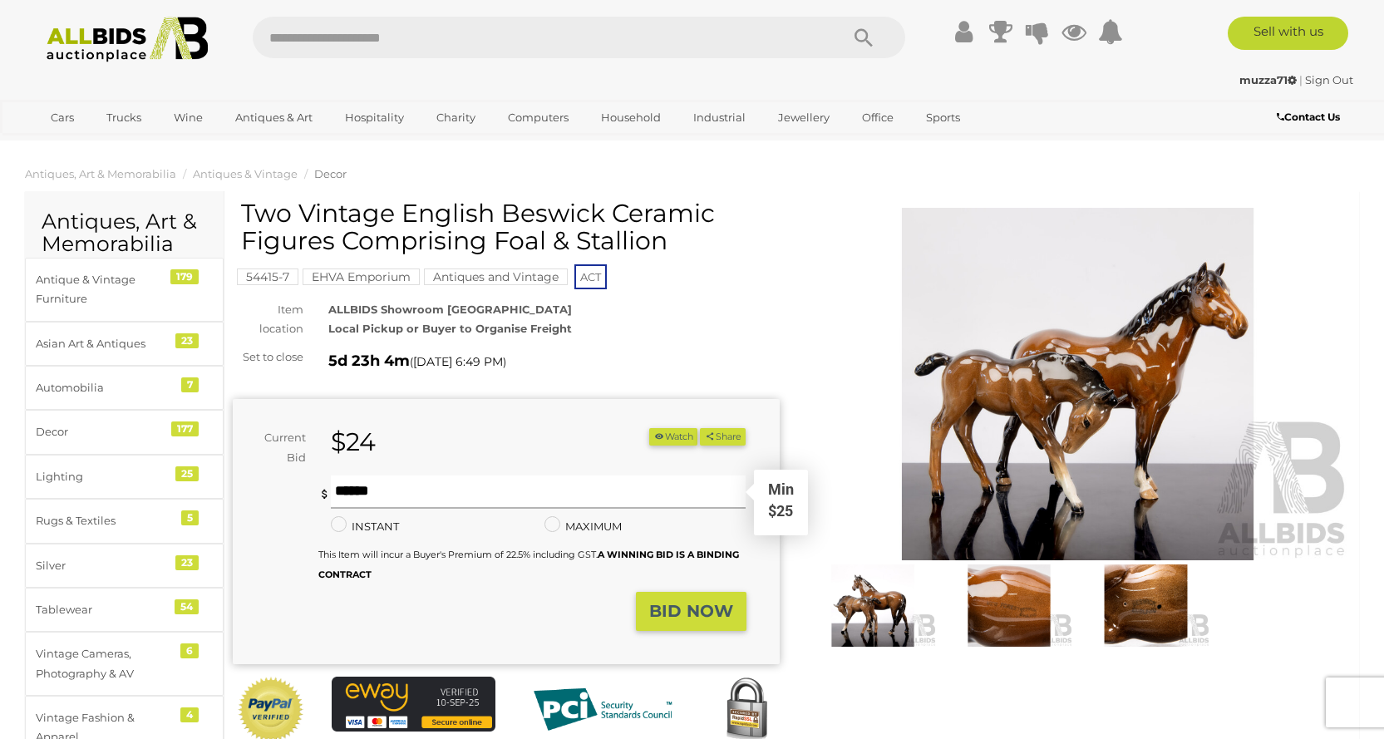
click at [397, 493] on input "text" at bounding box center [539, 492] width 416 height 33
type input "**"
click at [698, 614] on strong "BID NOW" at bounding box center [691, 611] width 84 height 20
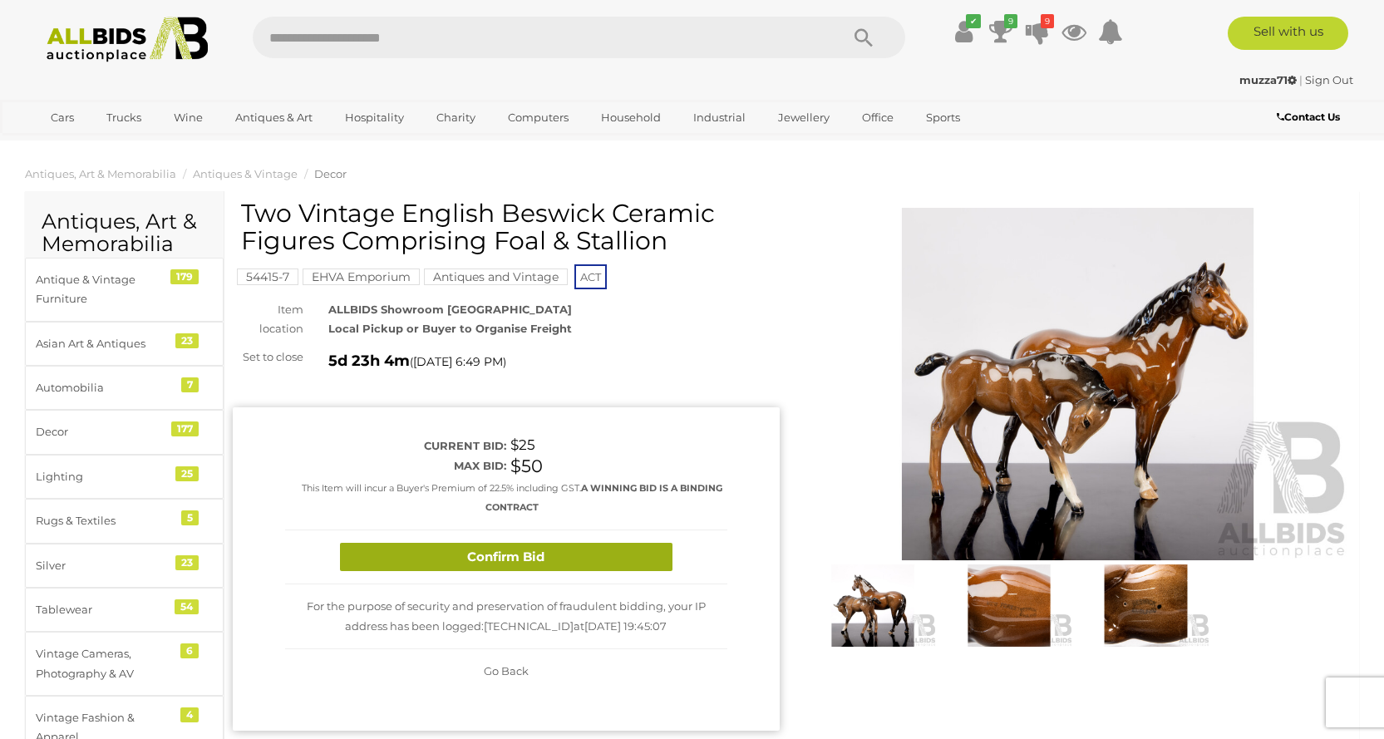
click at [609, 551] on button "Confirm Bid" at bounding box center [506, 557] width 333 height 29
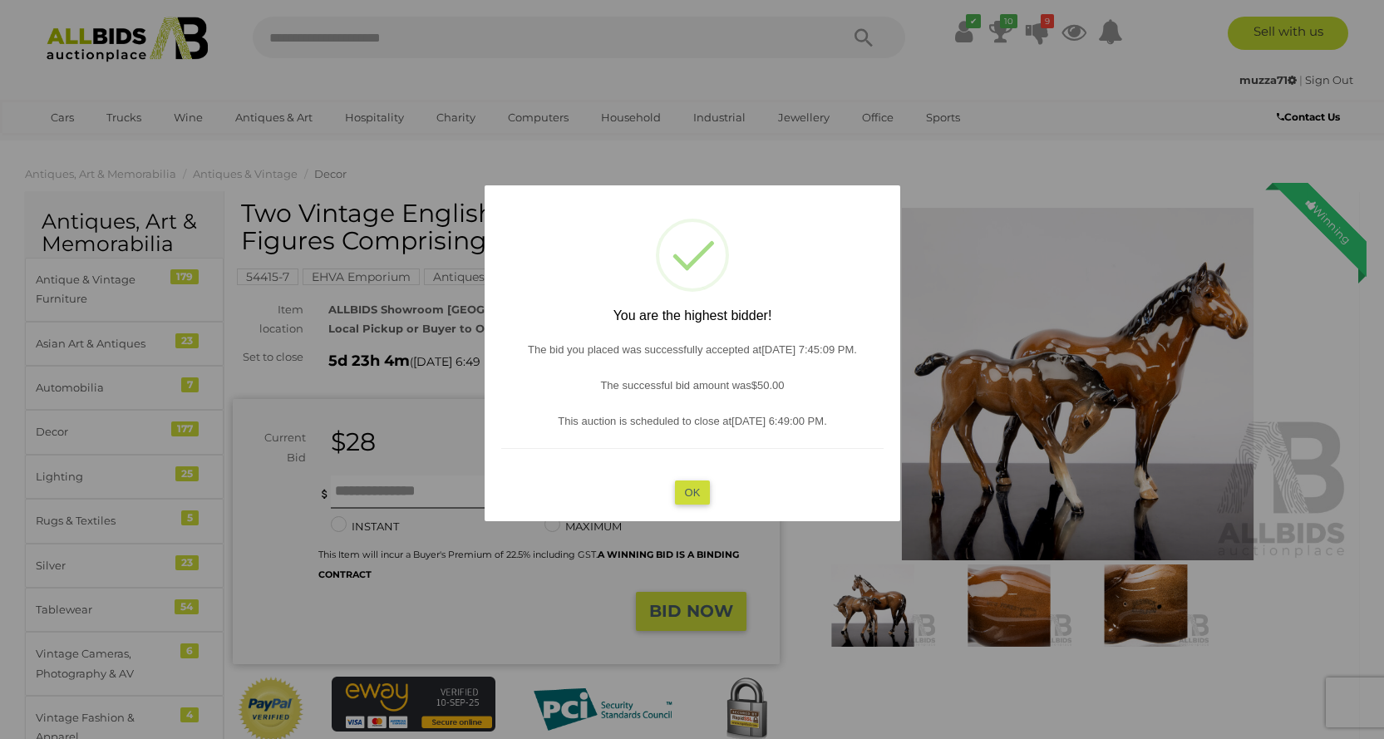
click at [693, 491] on button "OK" at bounding box center [692, 492] width 36 height 24
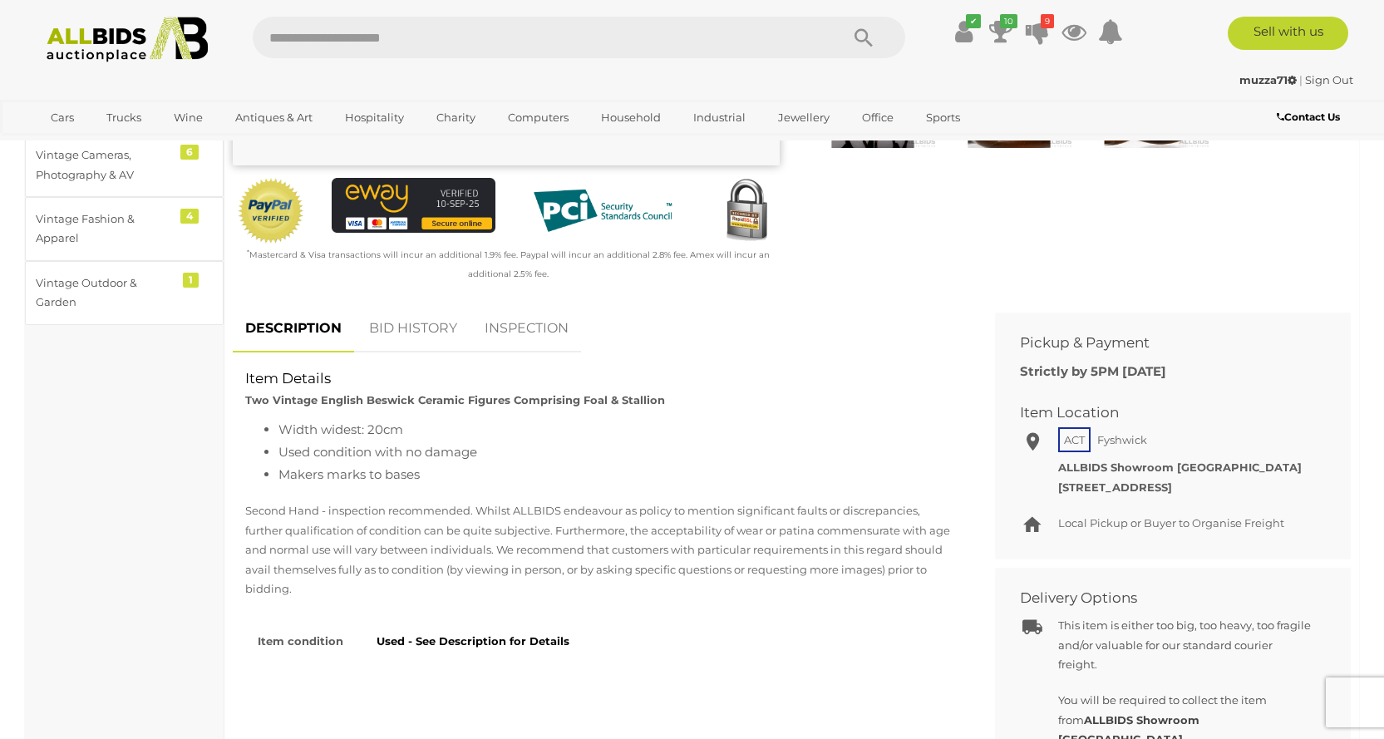
scroll to position [166, 0]
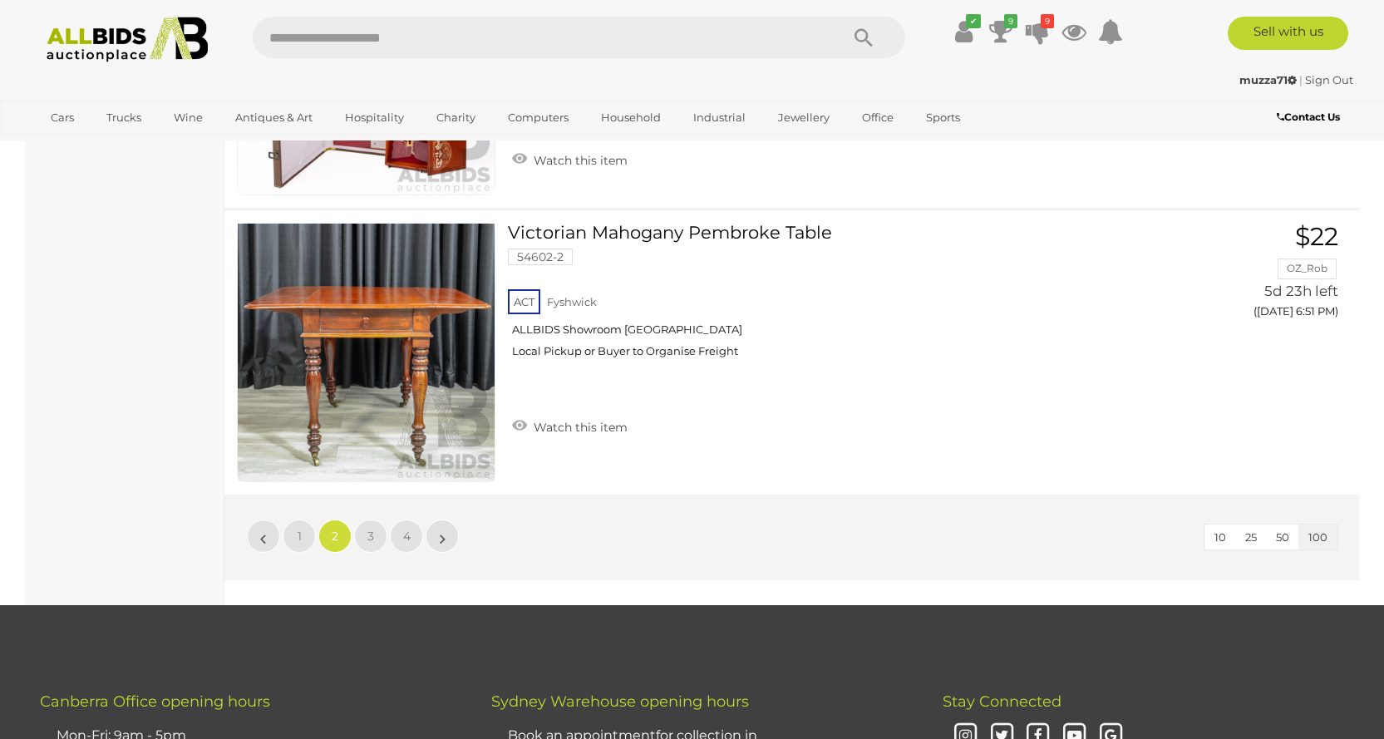
scroll to position [28297, 0]
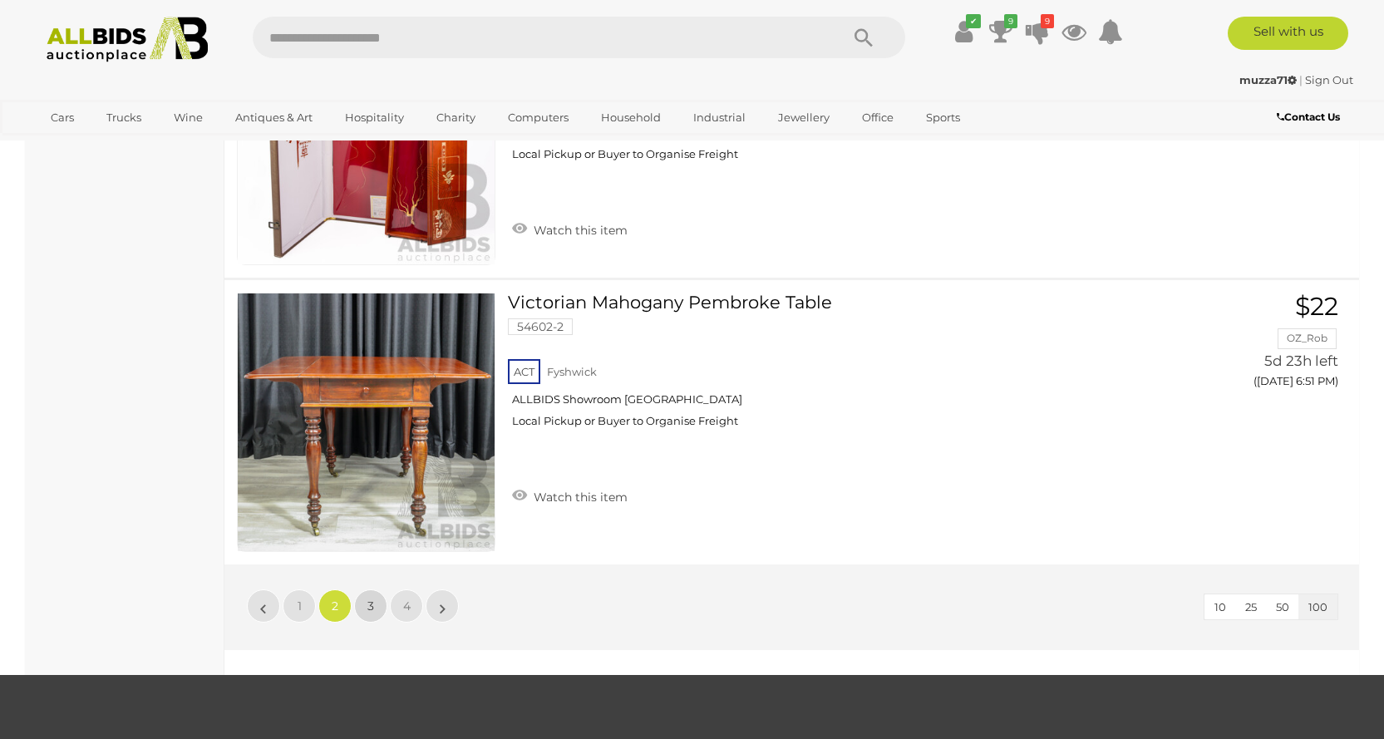
click at [364, 600] on link "3" at bounding box center [370, 605] width 33 height 33
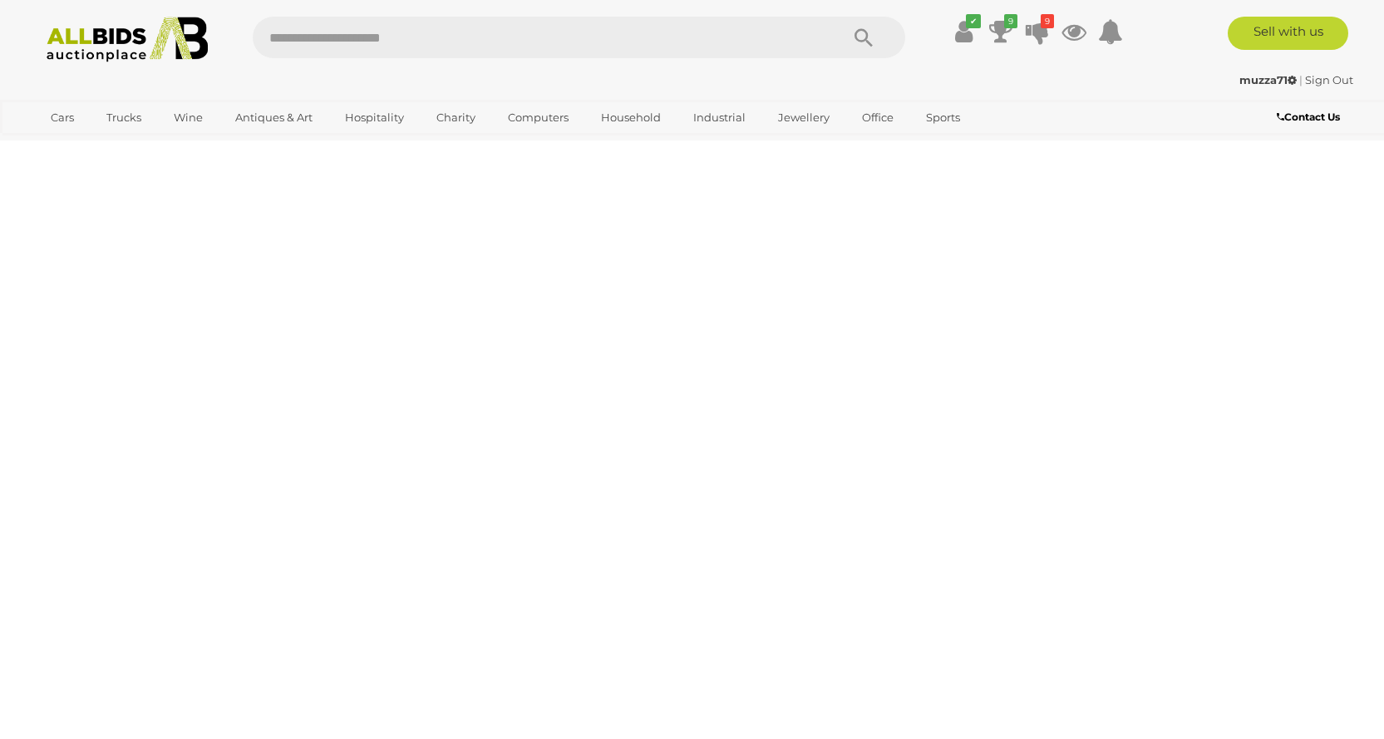
scroll to position [0, 0]
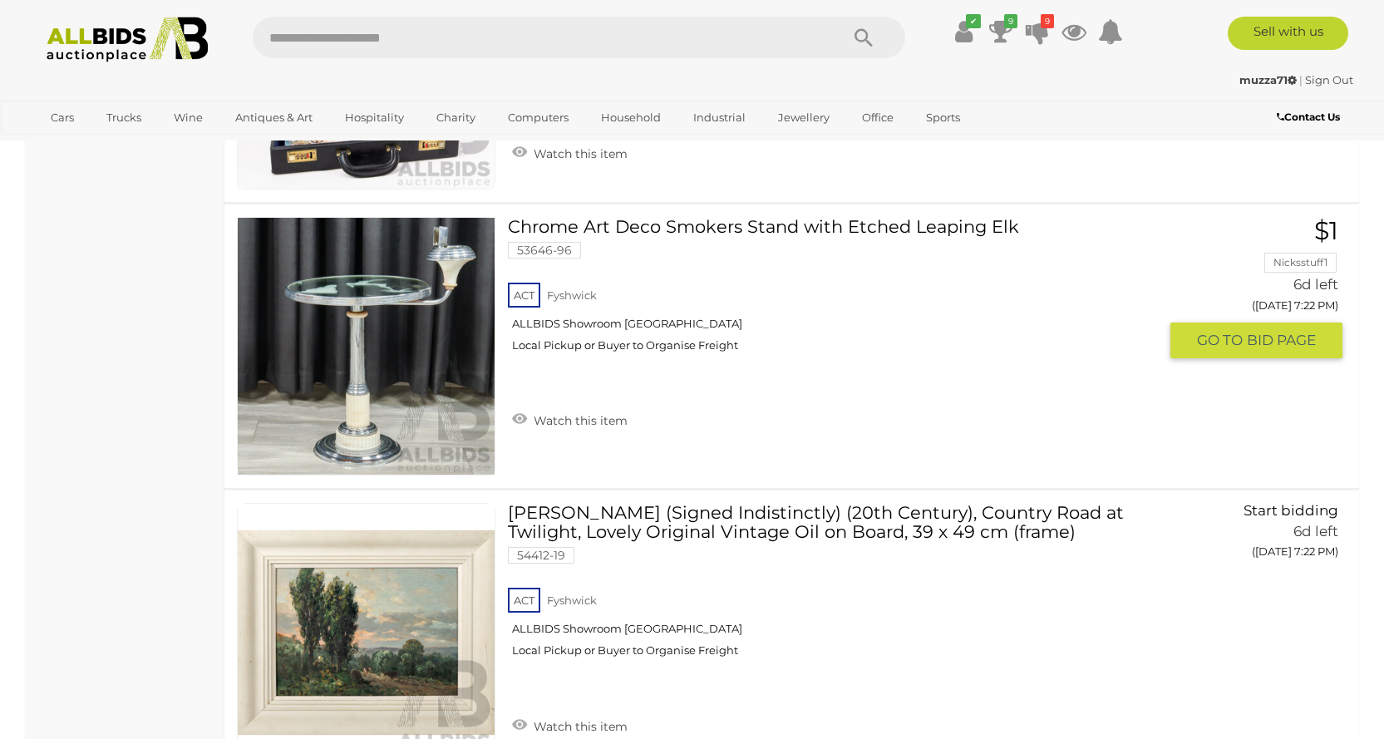
scroll to position [18892, 0]
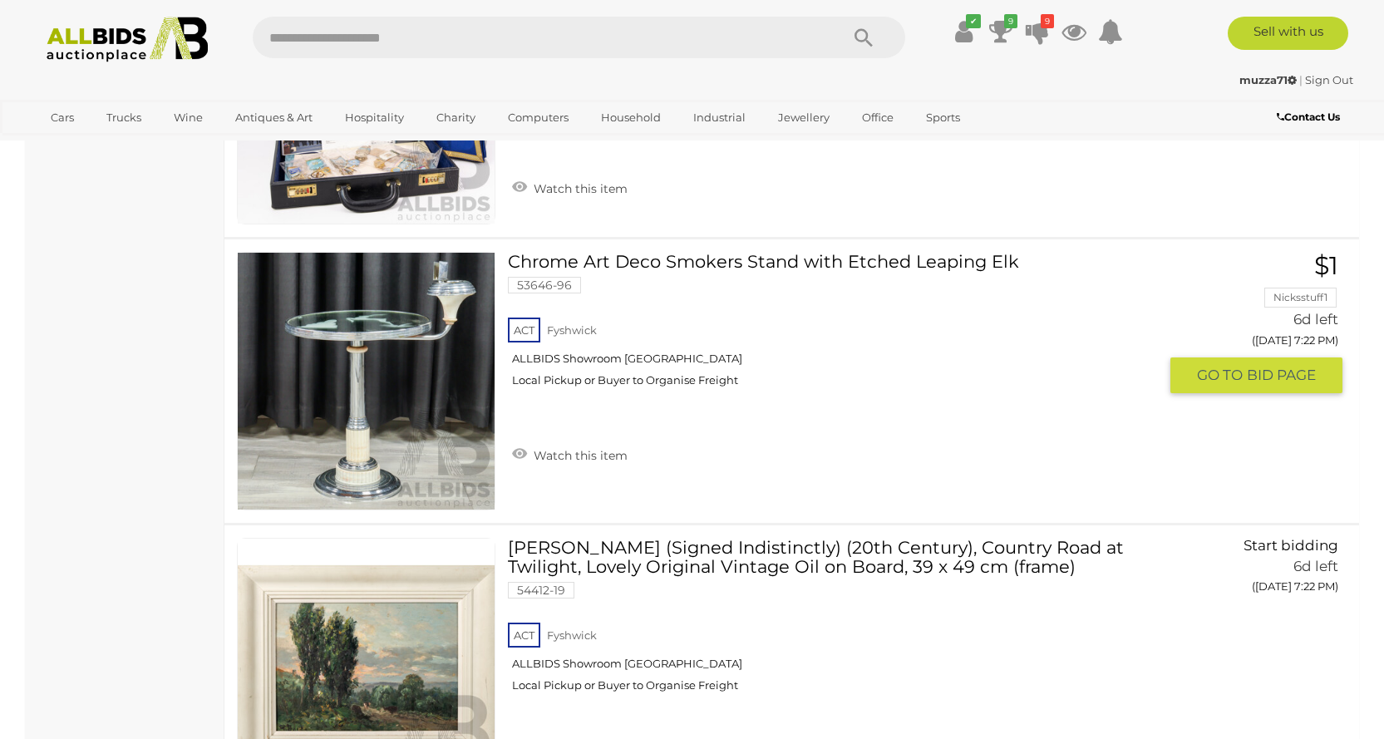
click at [794, 257] on link "Chrome Art Deco Smokers Stand with Etched Leaping Elk 53646-96 ACT Fyshwick" at bounding box center [838, 326] width 637 height 148
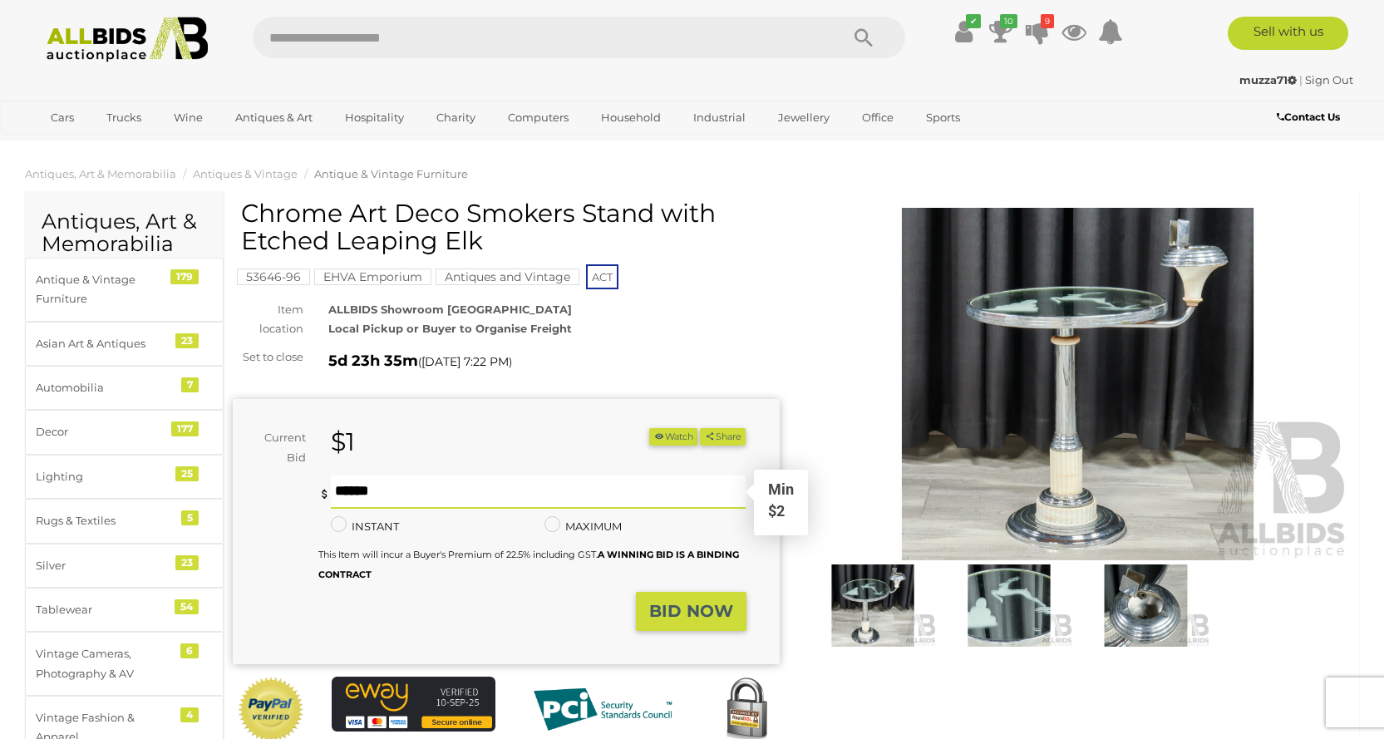
click at [468, 478] on input "text" at bounding box center [539, 492] width 416 height 33
type input "**"
click at [690, 604] on strong "BID NOW" at bounding box center [691, 611] width 84 height 20
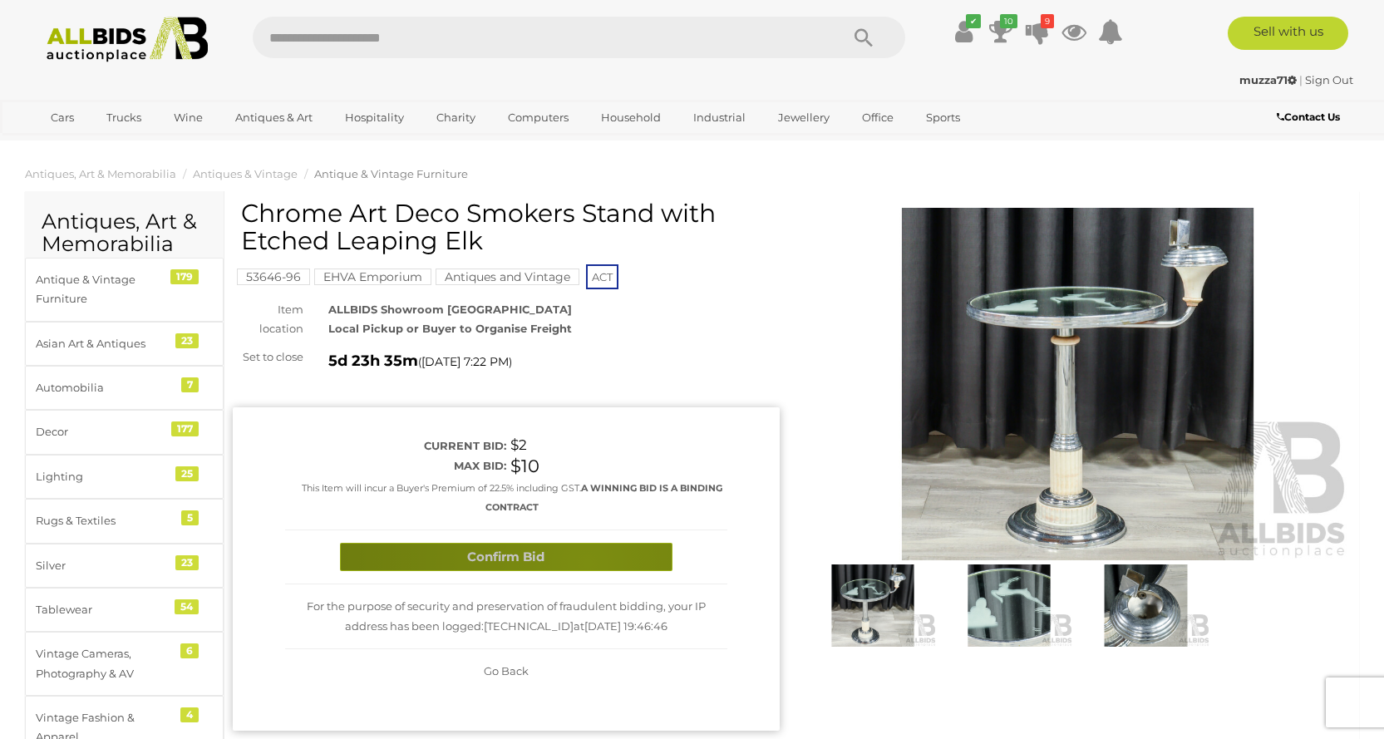
click at [587, 563] on button "Confirm Bid" at bounding box center [506, 557] width 333 height 29
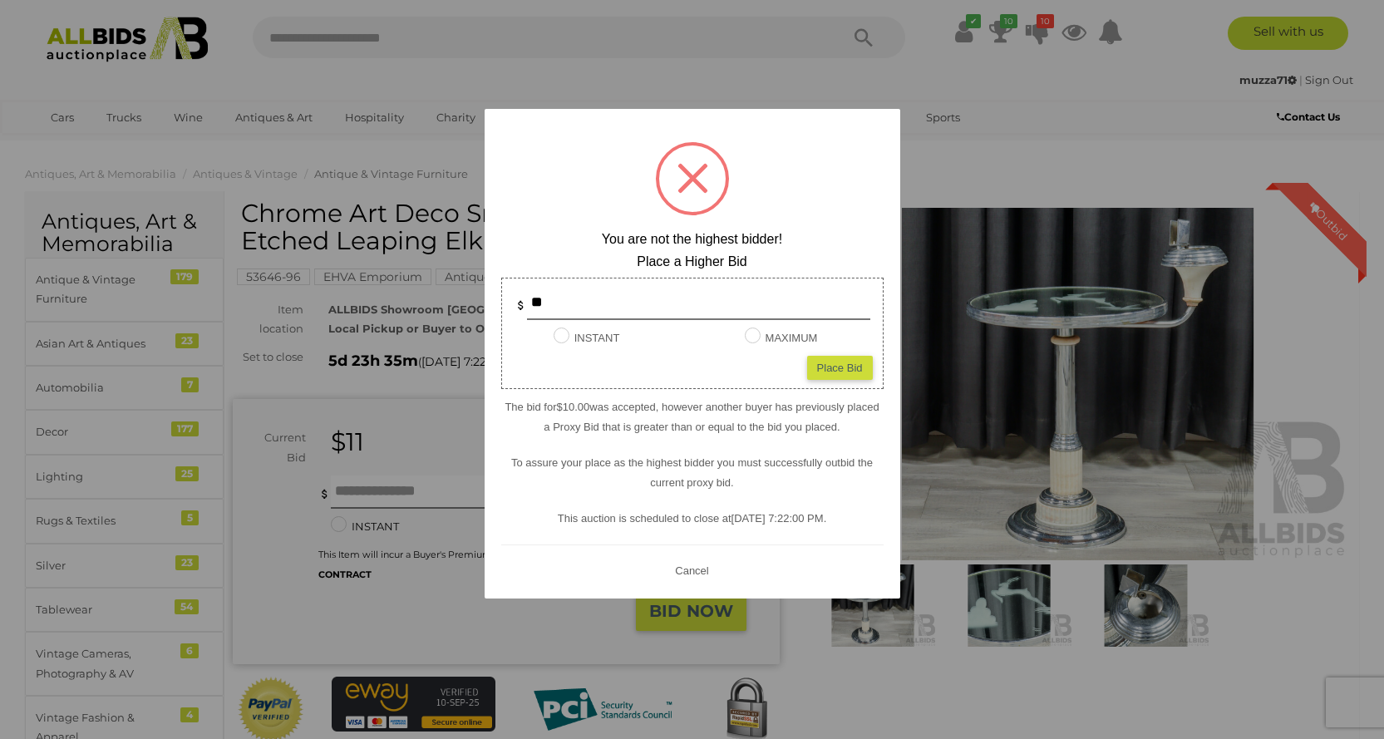
click at [694, 567] on button "Cancel" at bounding box center [691, 570] width 43 height 21
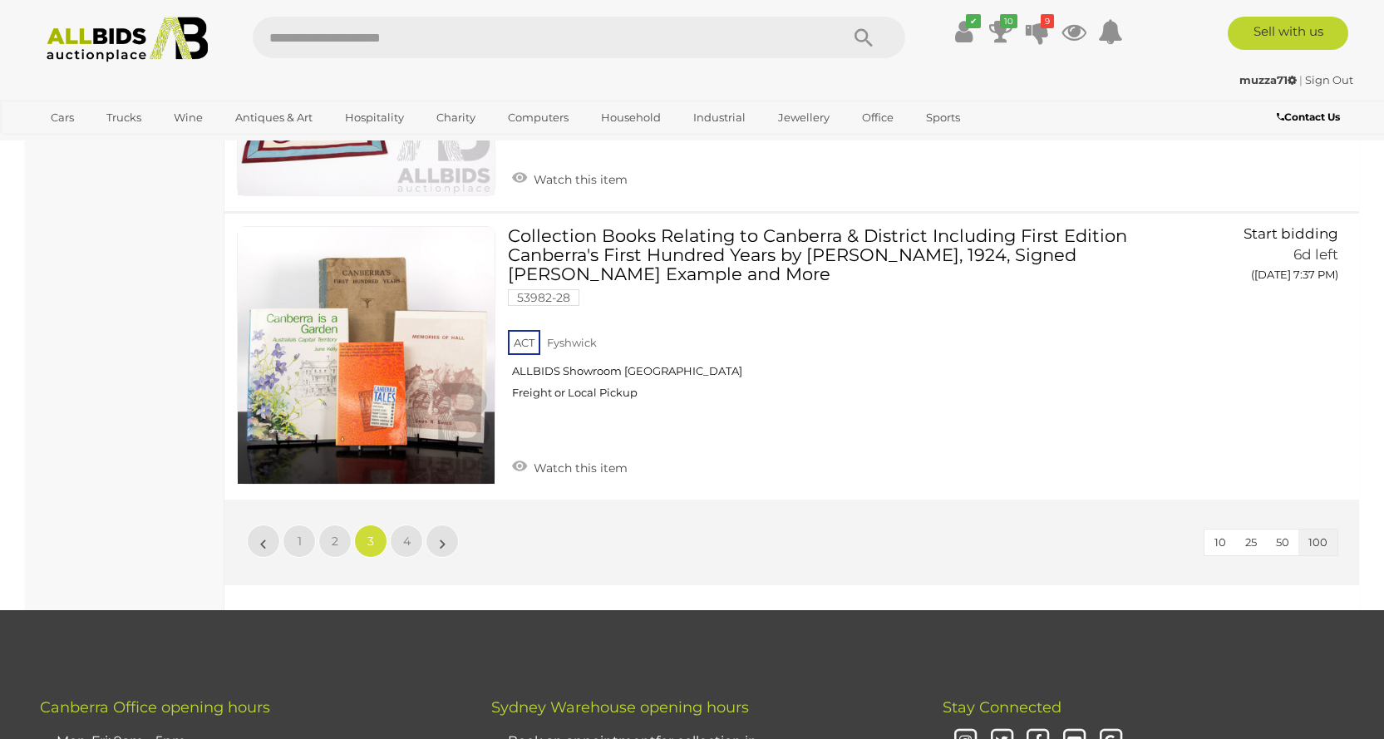
scroll to position [28442, 0]
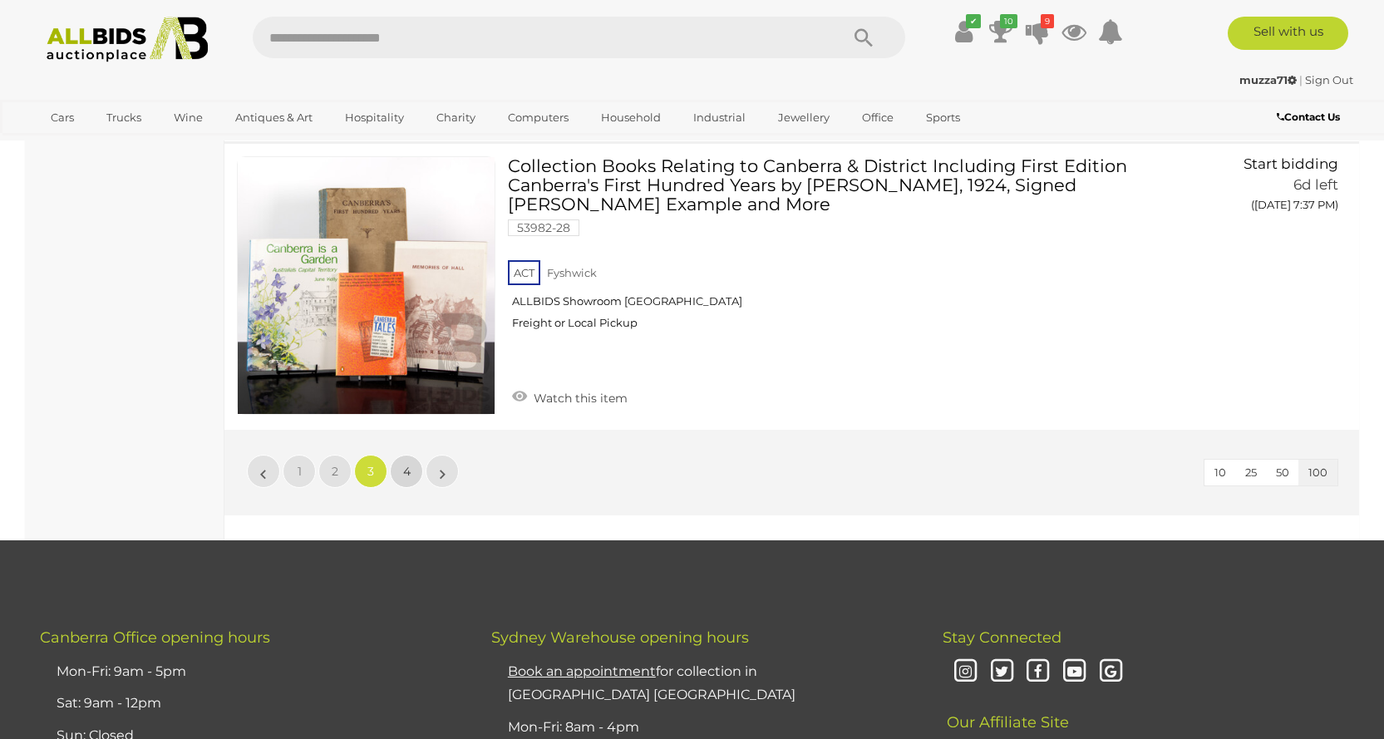
click at [404, 466] on span "4" at bounding box center [406, 471] width 7 height 15
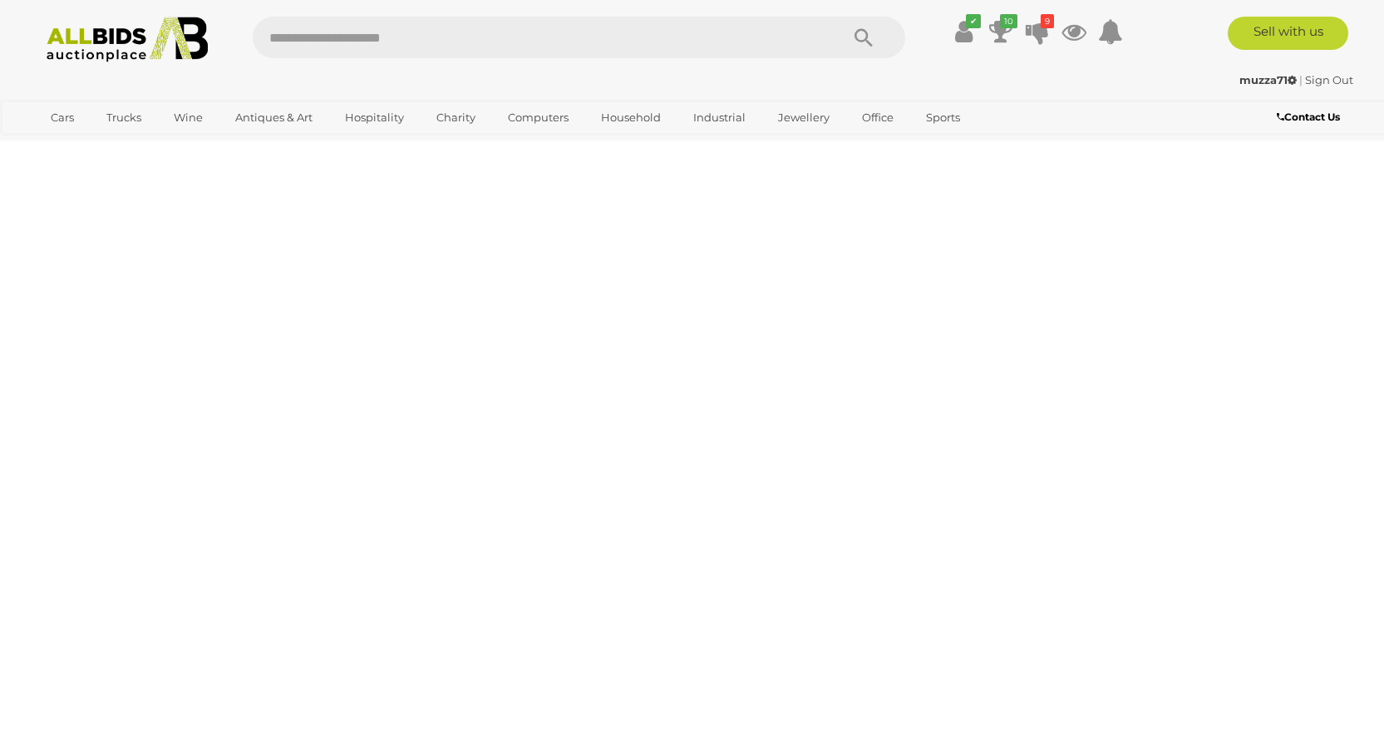
scroll to position [0, 0]
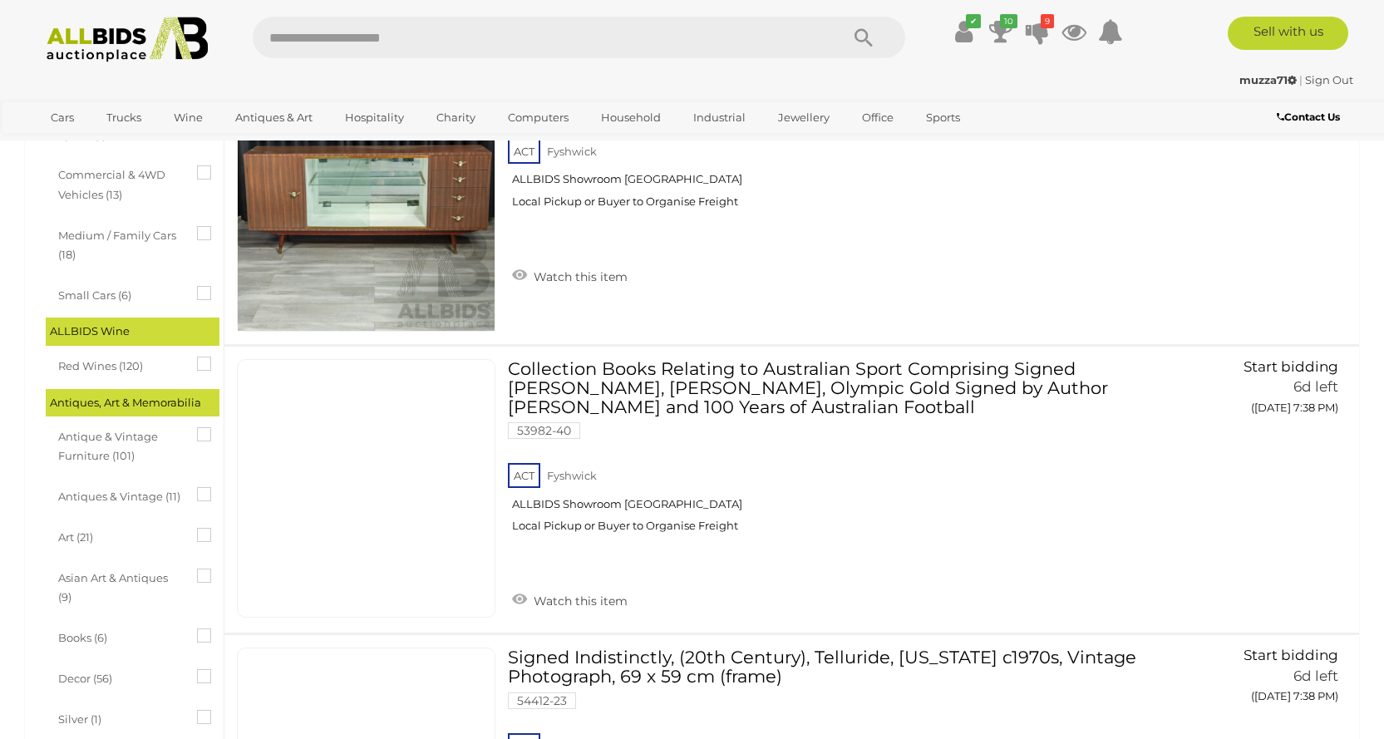
scroll to position [502, 0]
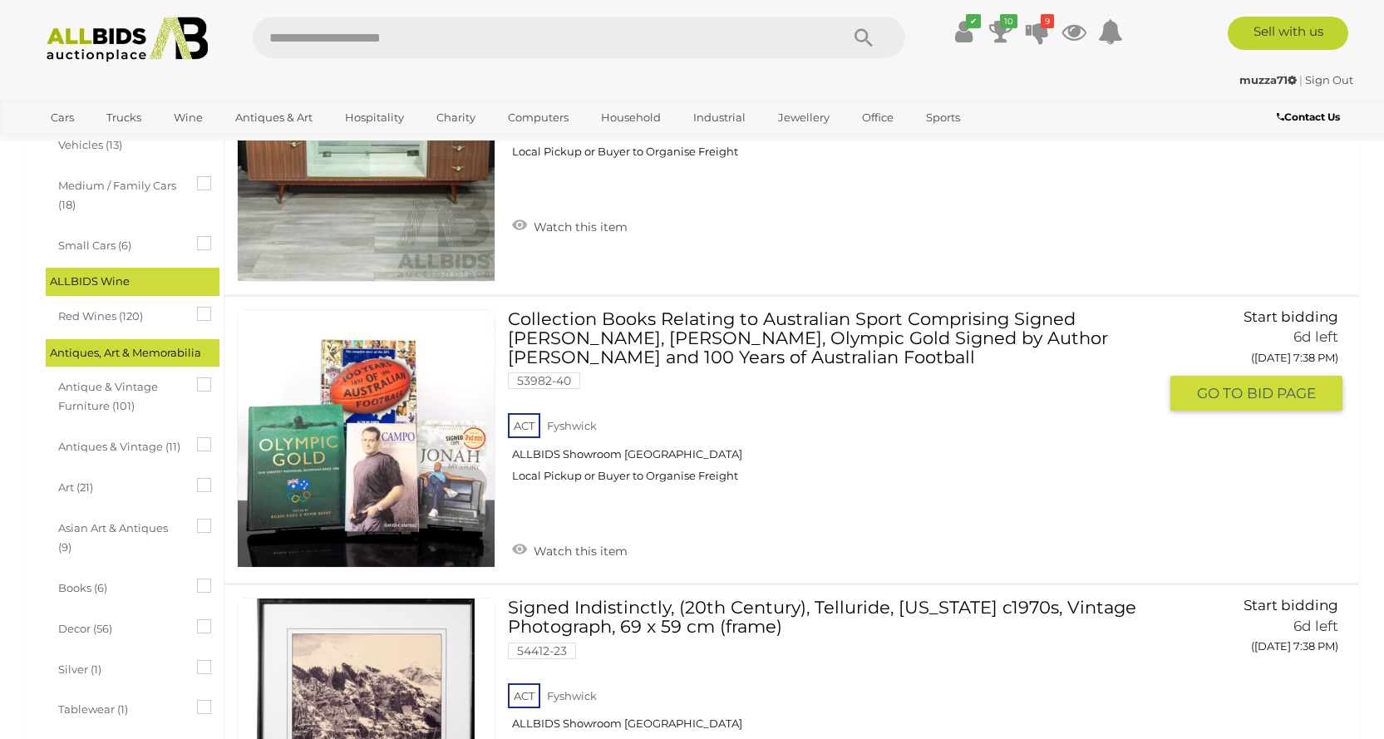
click at [880, 334] on link "Collection Books Relating to Australian Sport Comprising Signed [PERSON_NAME], …" at bounding box center [838, 402] width 637 height 186
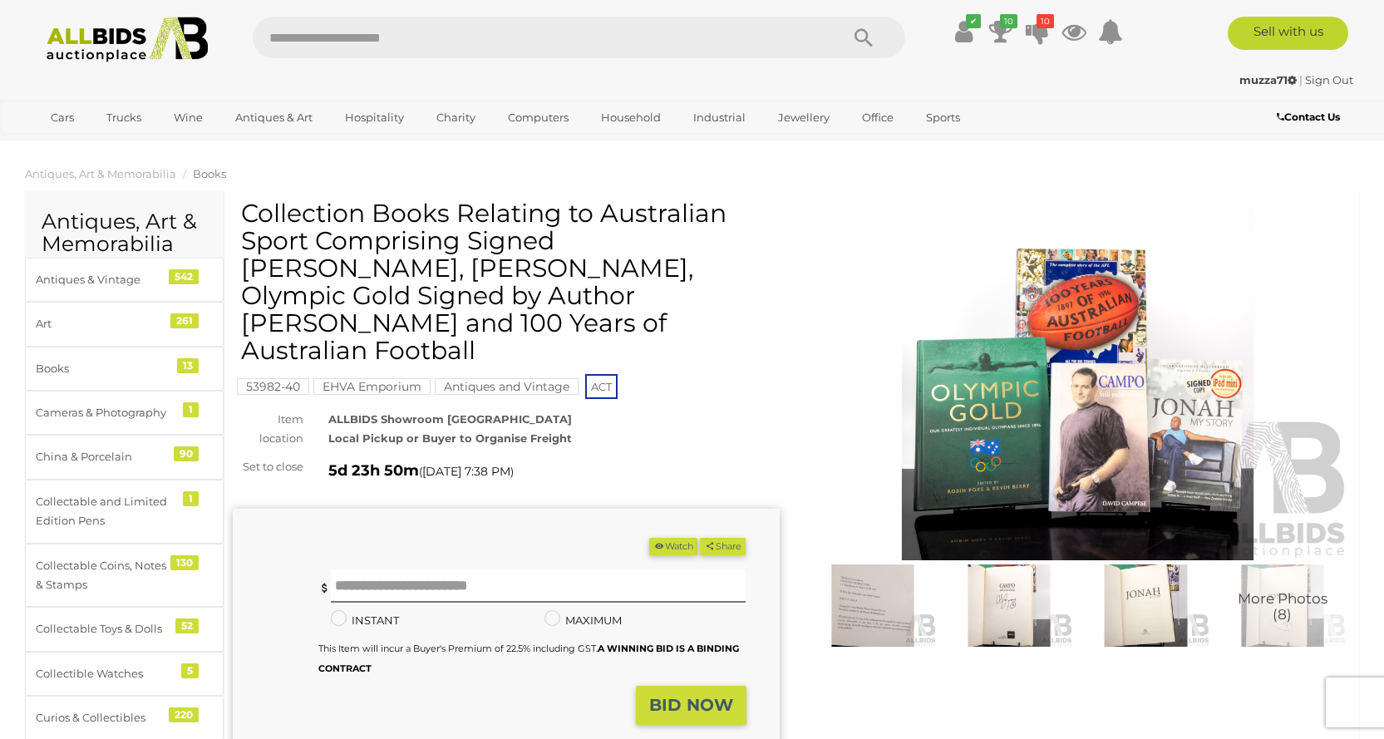
click at [871, 613] on img at bounding box center [873, 605] width 128 height 82
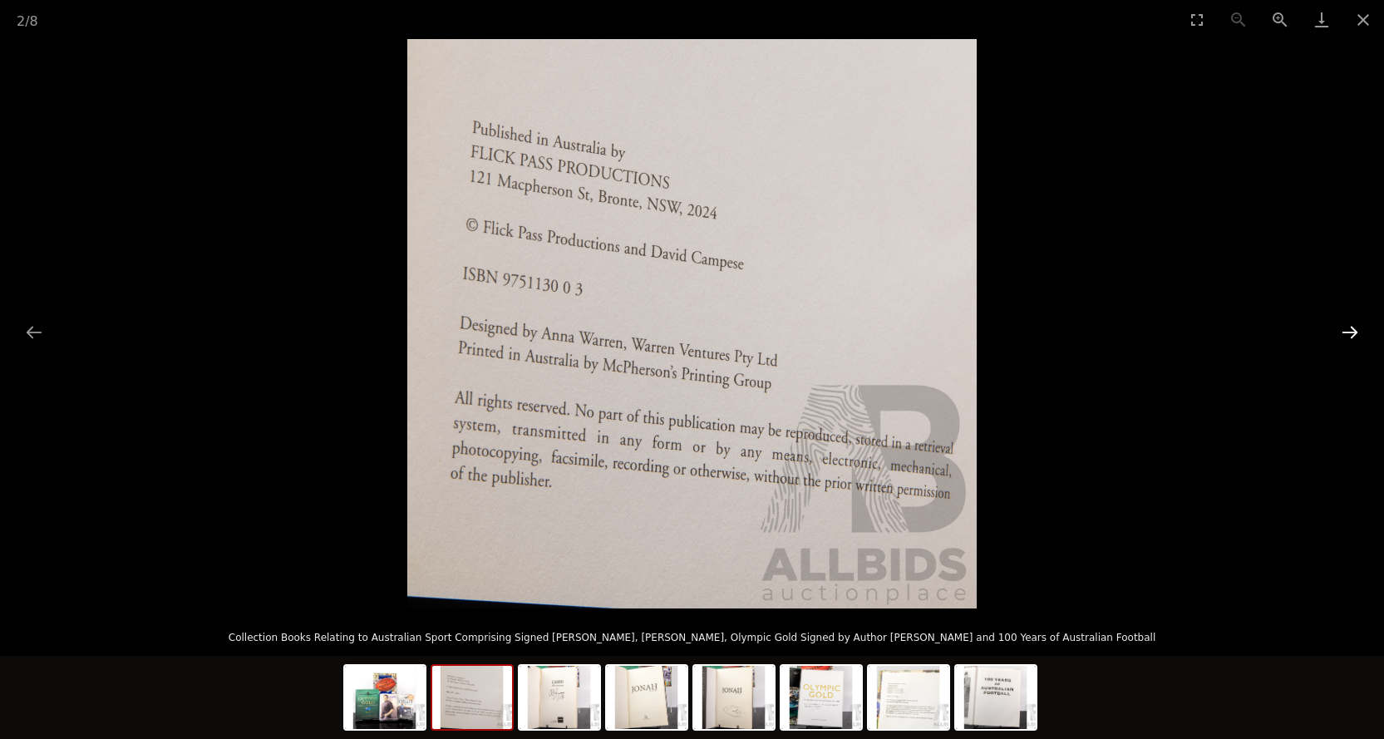
click at [1346, 330] on button "Next slide" at bounding box center [1350, 332] width 35 height 32
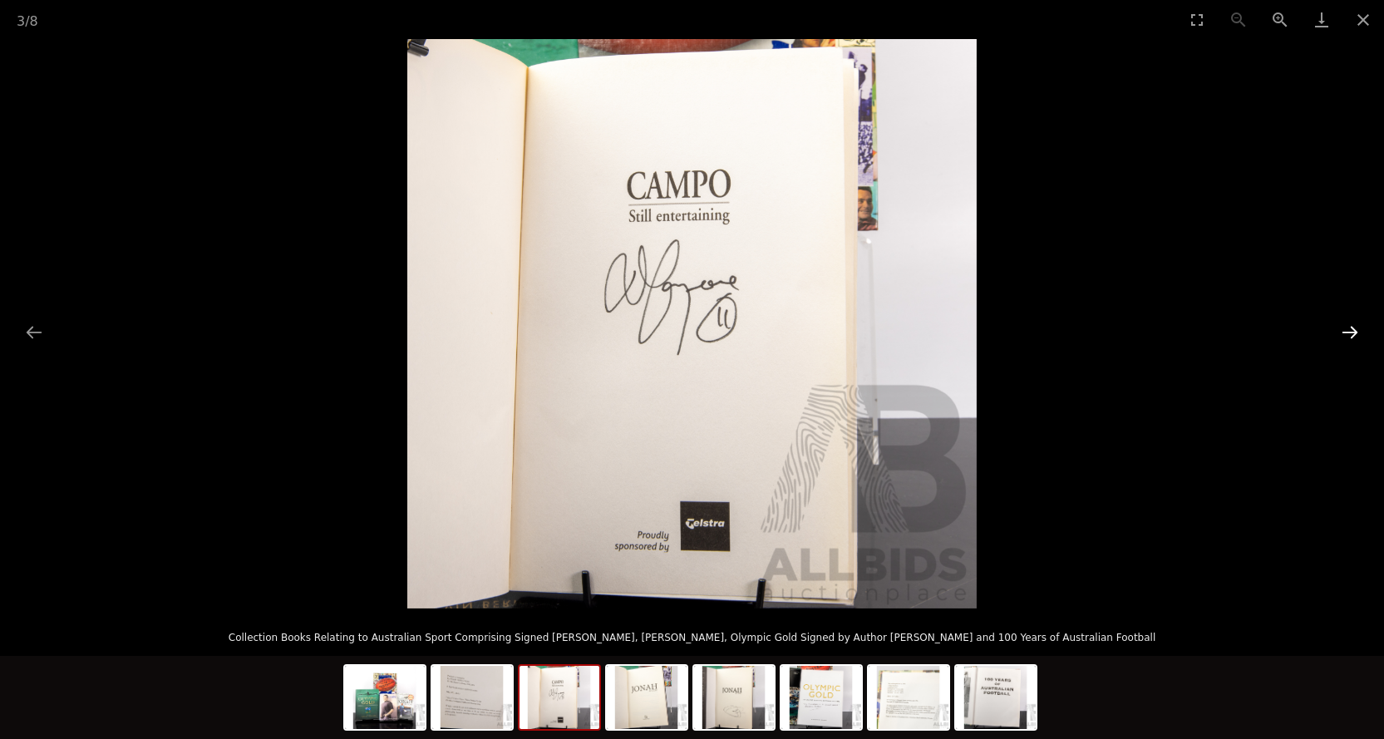
click at [1345, 330] on button "Next slide" at bounding box center [1350, 332] width 35 height 32
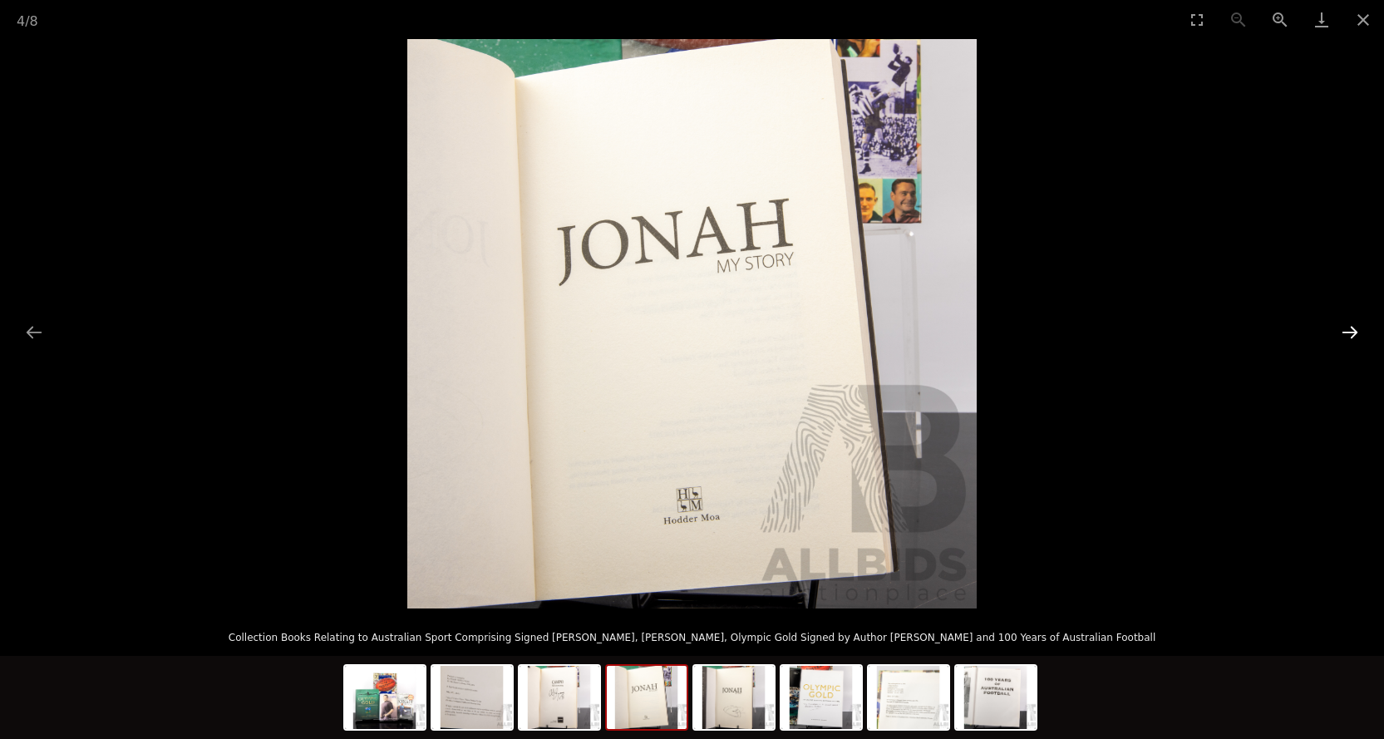
click at [1345, 330] on button "Next slide" at bounding box center [1350, 332] width 35 height 32
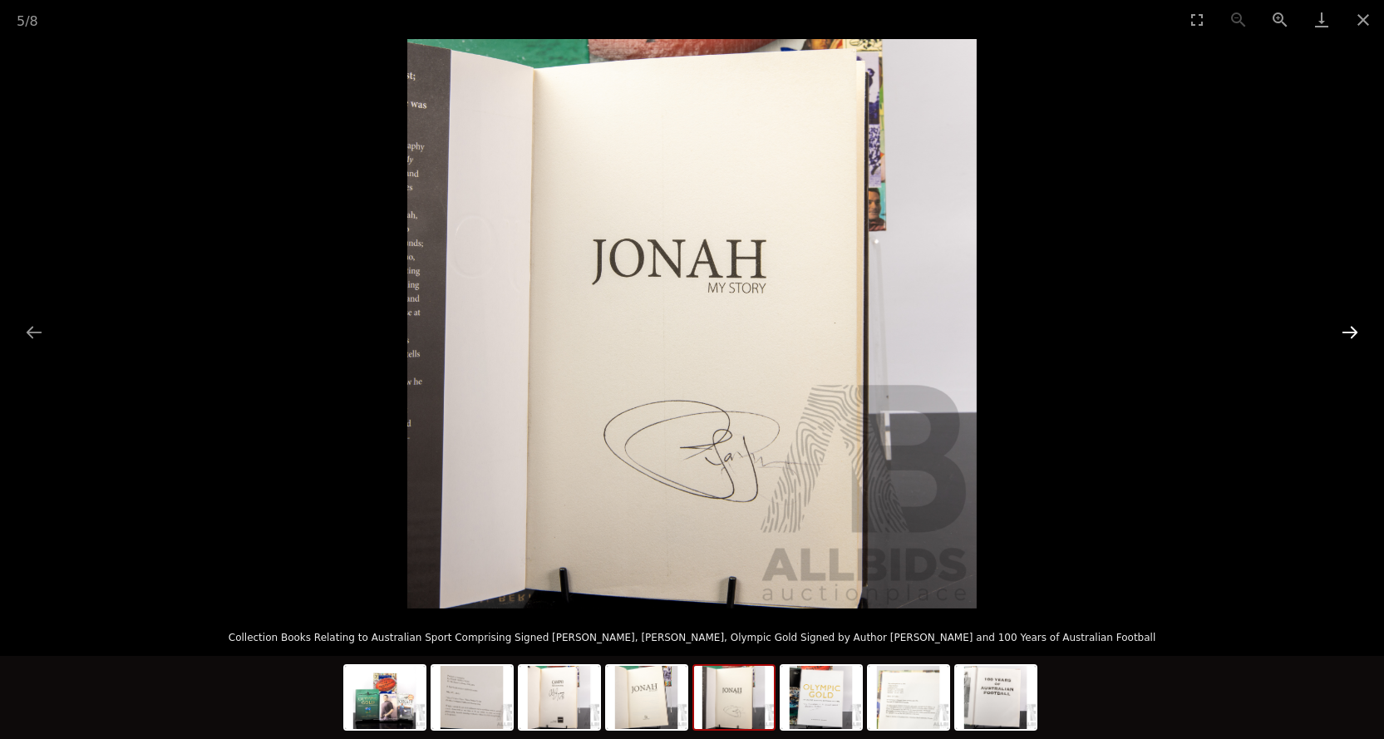
click at [1345, 331] on button "Next slide" at bounding box center [1350, 332] width 35 height 32
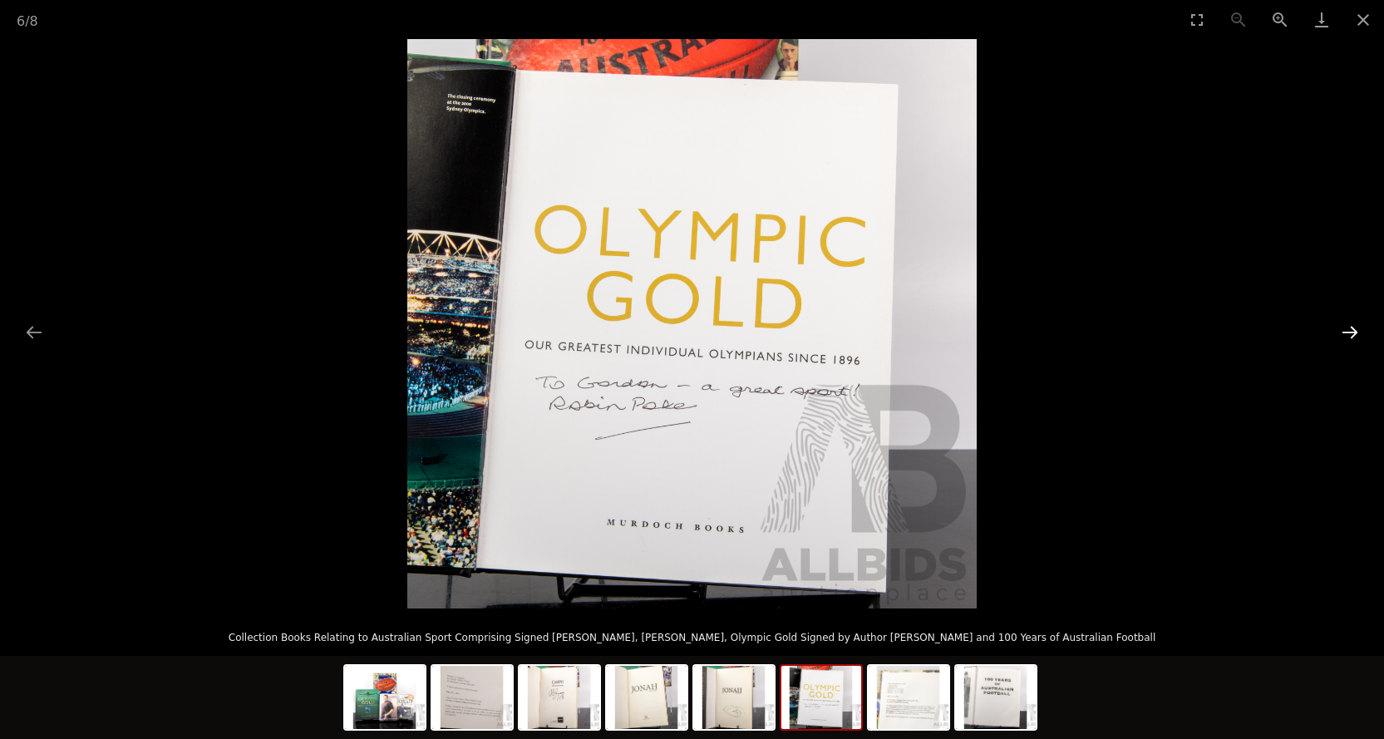
click at [1345, 332] on button "Next slide" at bounding box center [1350, 332] width 35 height 32
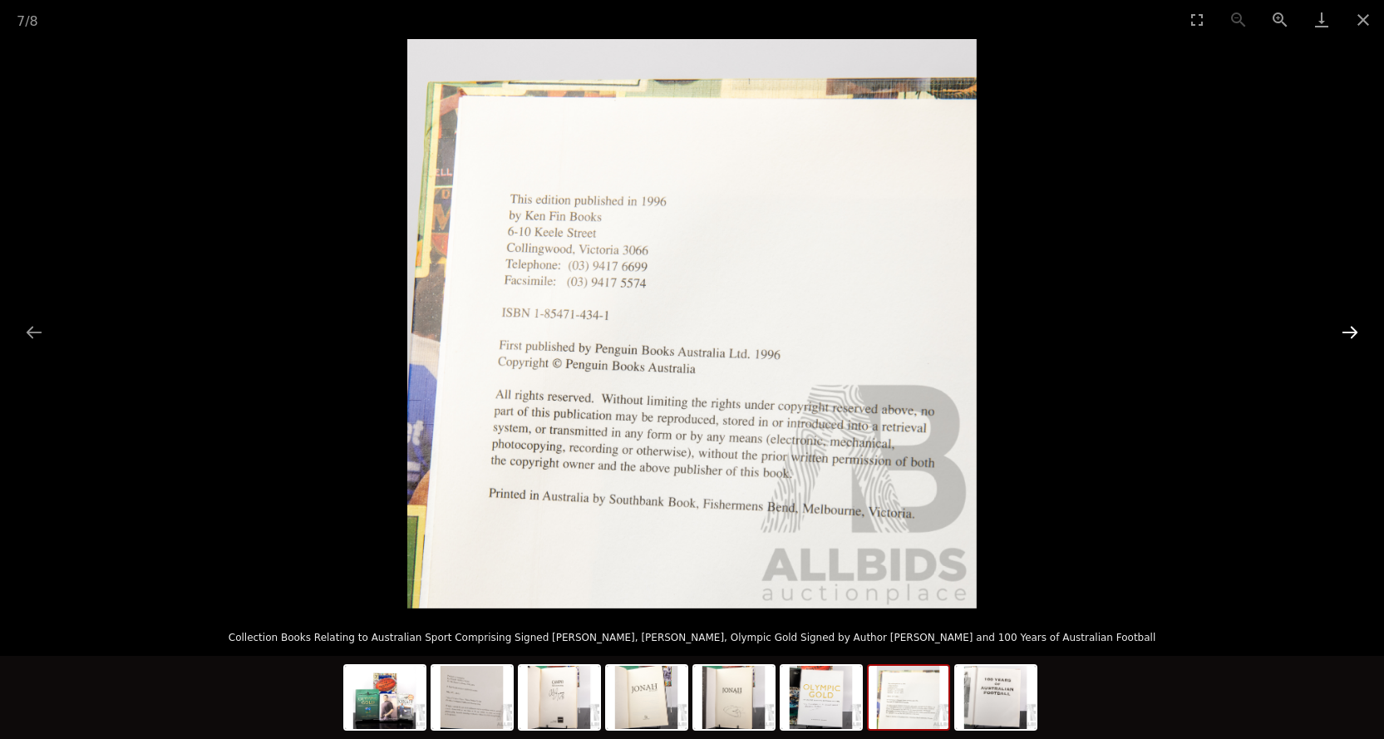
click at [1345, 333] on button "Next slide" at bounding box center [1350, 332] width 35 height 32
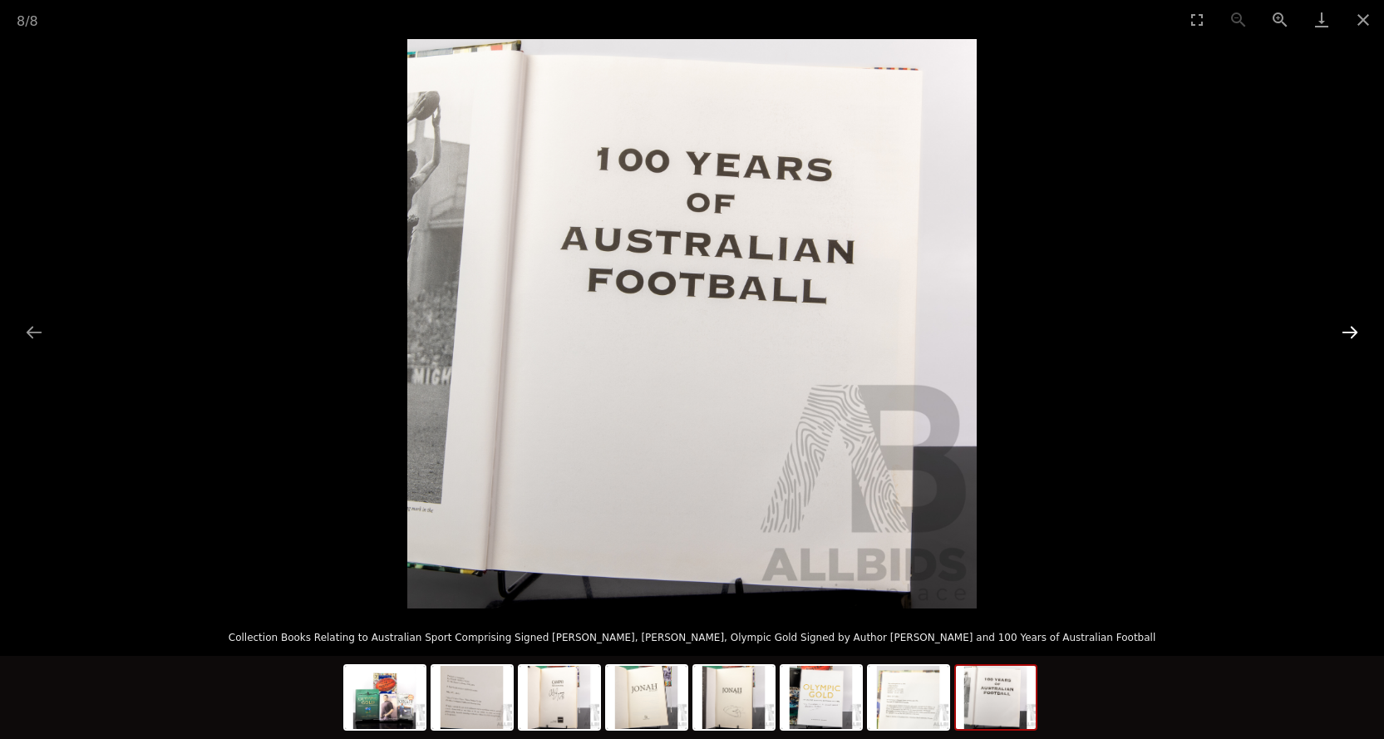
click at [1345, 333] on button "Next slide" at bounding box center [1350, 332] width 35 height 32
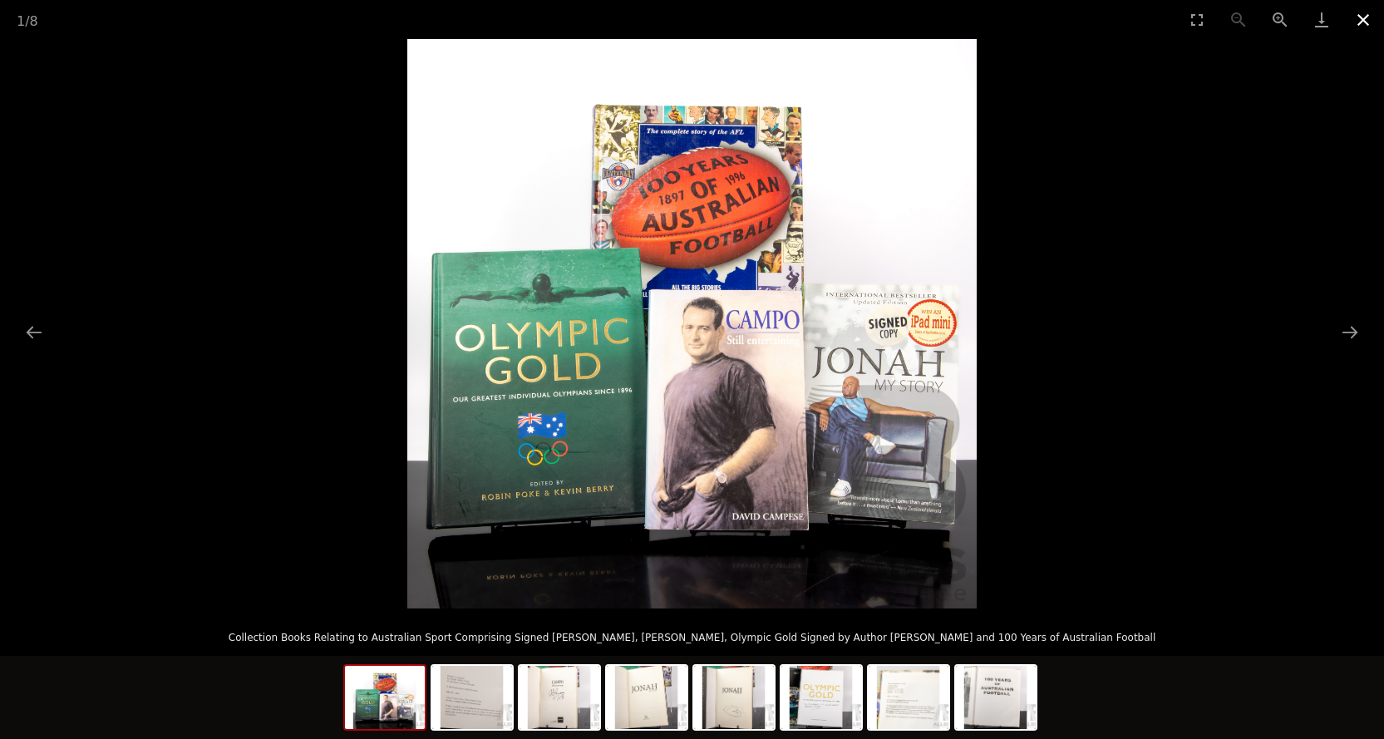
click at [1360, 17] on button "Close gallery" at bounding box center [1364, 19] width 42 height 39
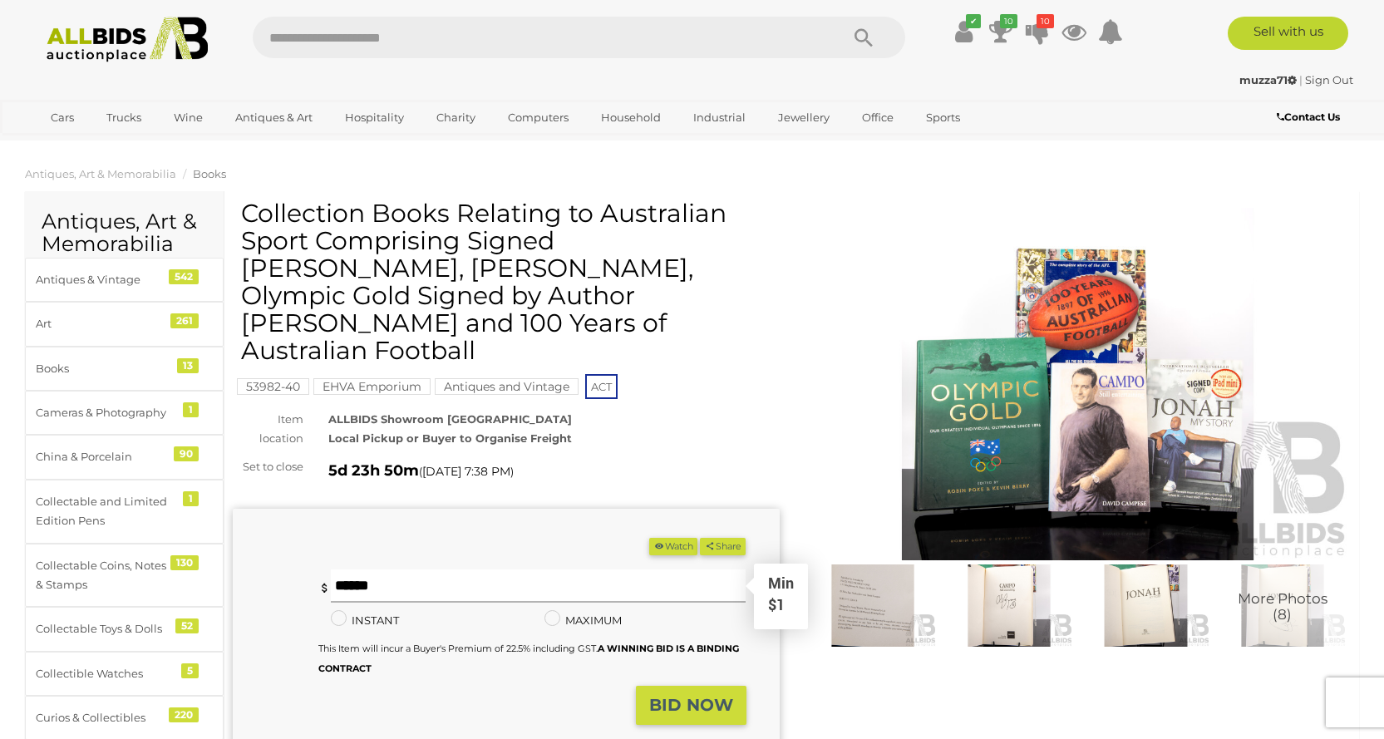
click at [392, 569] on input "text" at bounding box center [539, 585] width 416 height 33
type input "**"
click at [673, 695] on strong "BID NOW" at bounding box center [691, 705] width 84 height 20
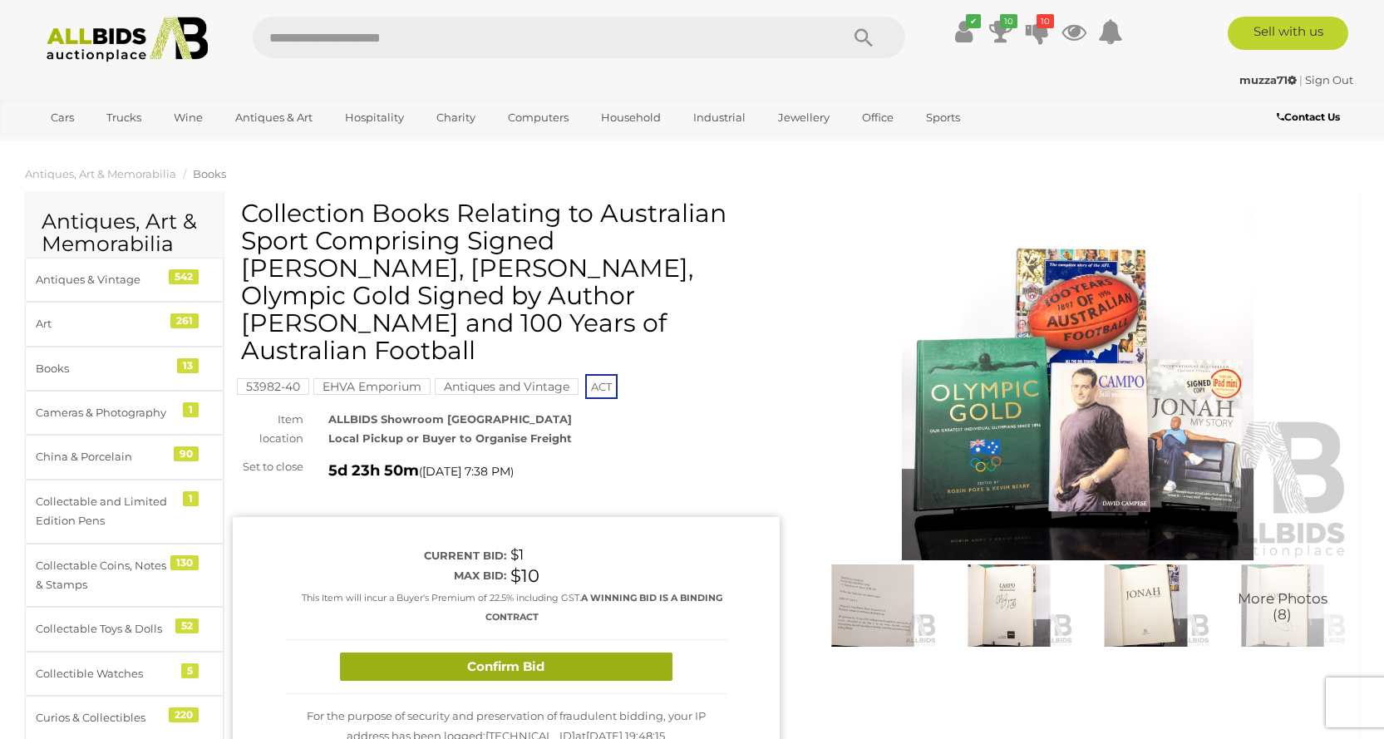
click at [569, 653] on button "Confirm Bid" at bounding box center [506, 667] width 333 height 29
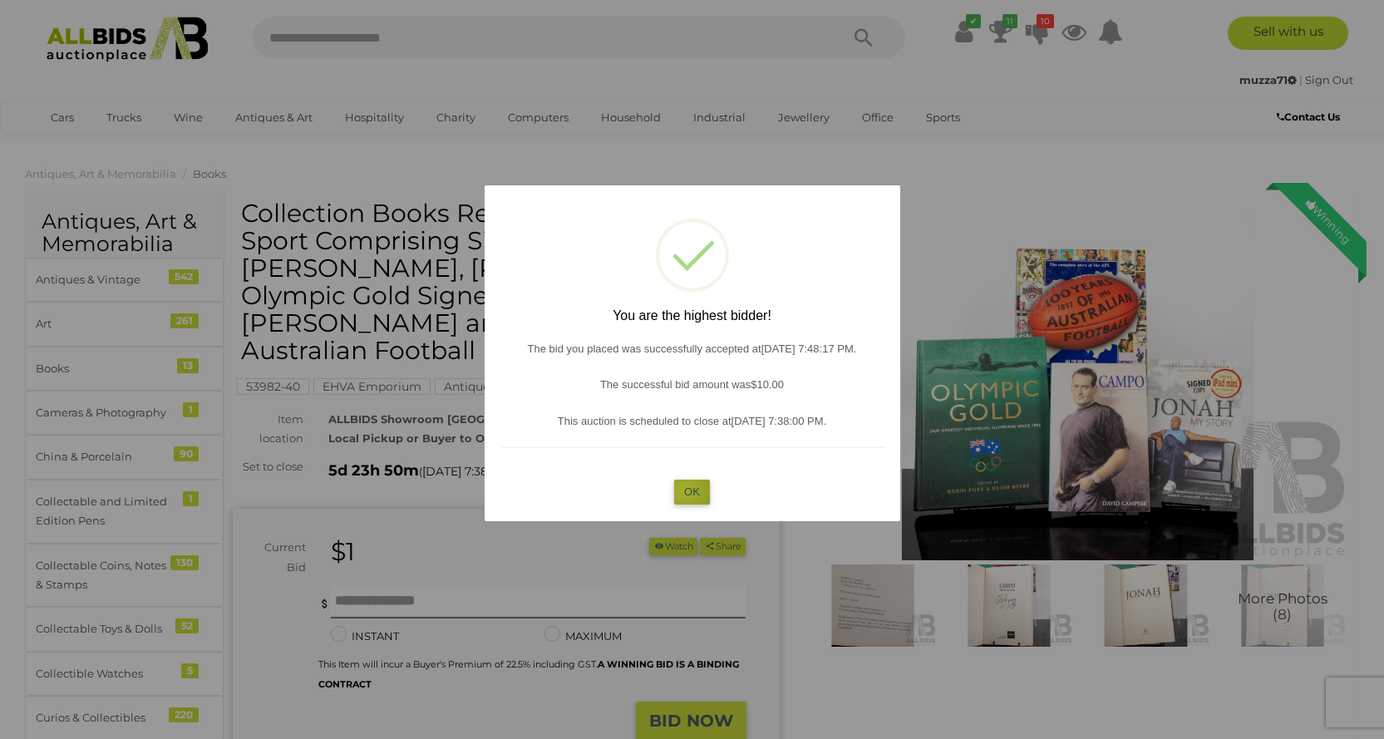
click at [683, 490] on button "OK" at bounding box center [692, 492] width 36 height 24
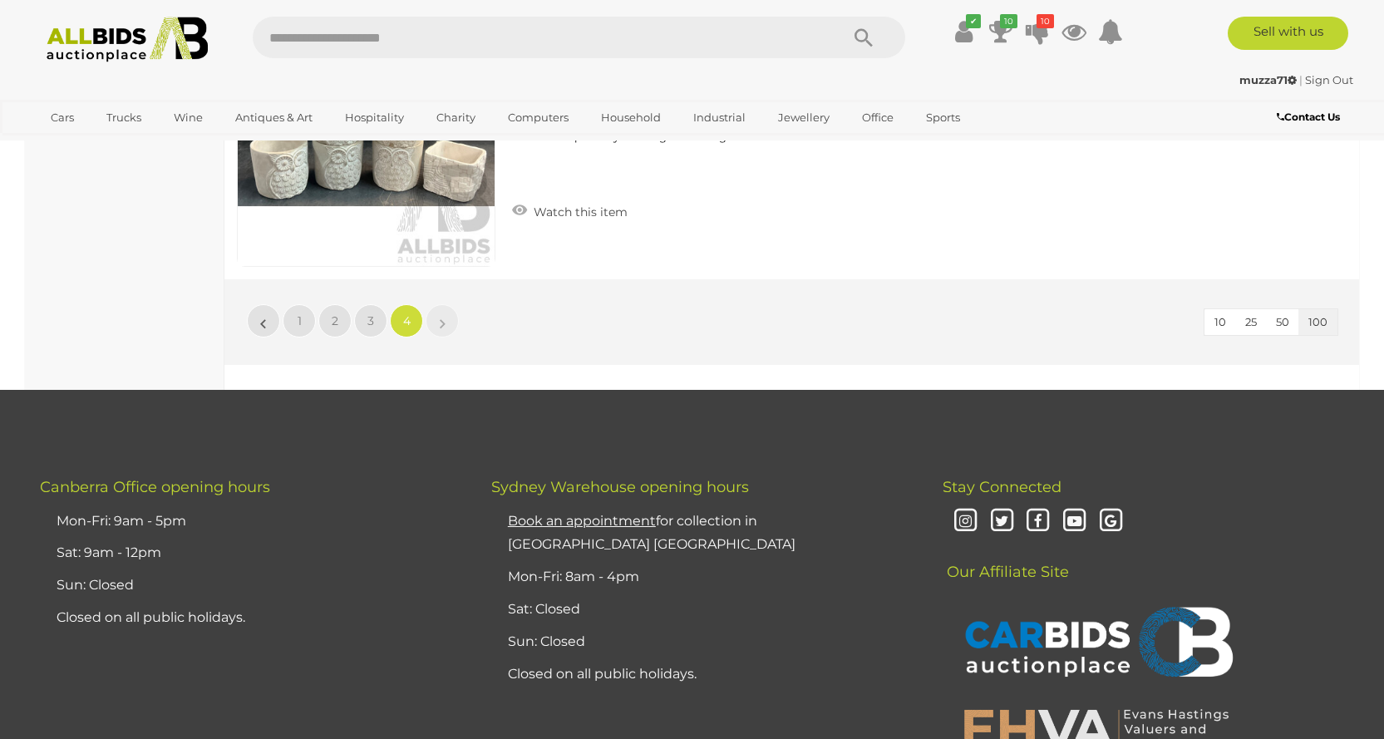
scroll to position [20344, 0]
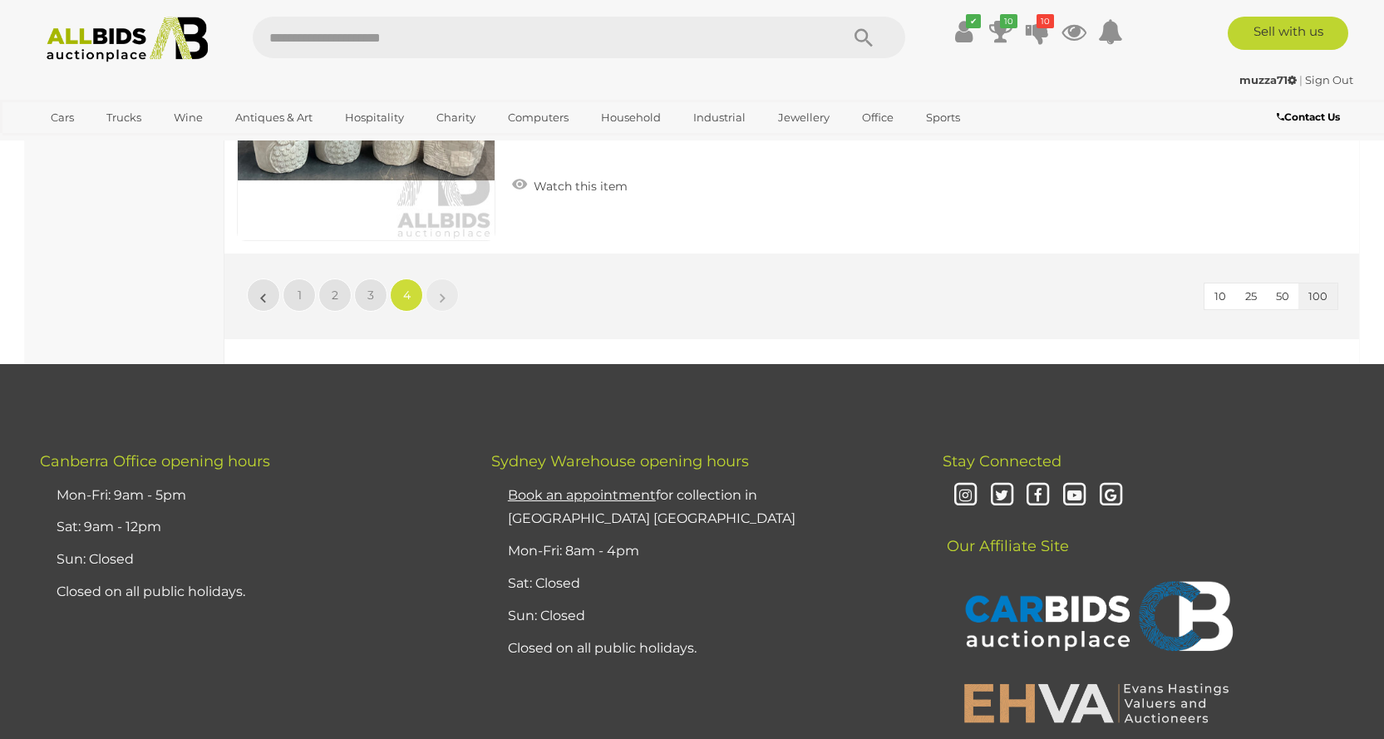
click at [106, 63] on div "✔ Track & Trace 10" at bounding box center [692, 33] width 1384 height 67
